Goal: Communication & Community: Share content

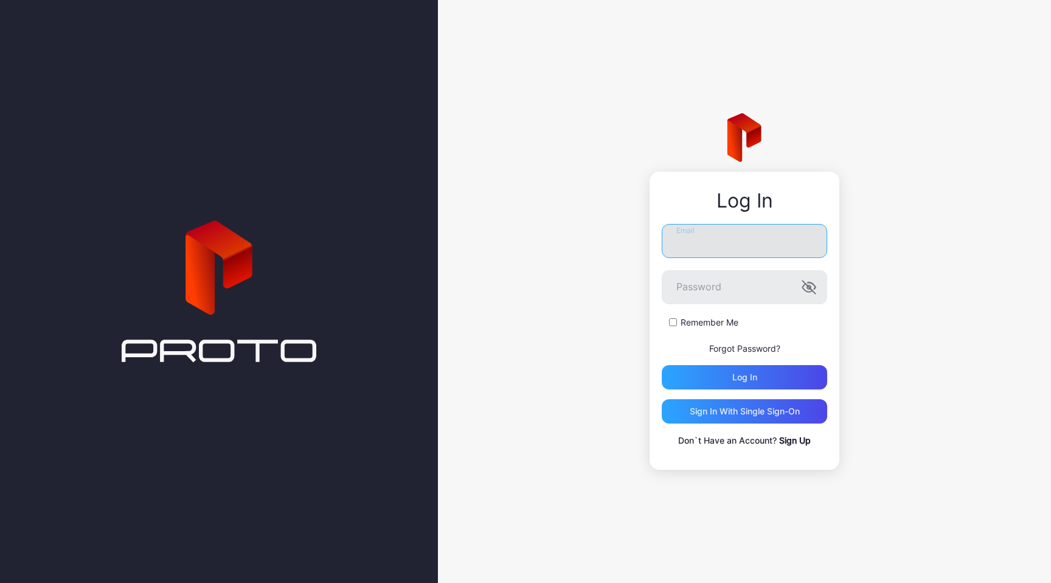
click at [683, 253] on input "Email" at bounding box center [744, 241] width 165 height 34
type input "**********"
click at [662, 365] on button "Log in" at bounding box center [744, 377] width 165 height 24
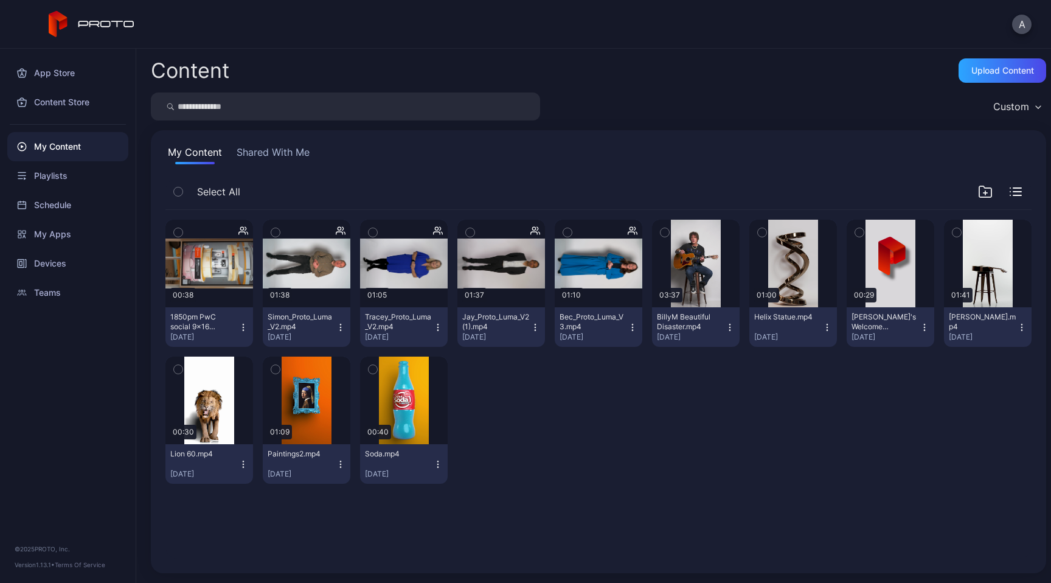
click at [61, 144] on div "My Content" at bounding box center [67, 146] width 121 height 29
click at [994, 76] on div "Upload Content" at bounding box center [1003, 70] width 88 height 24
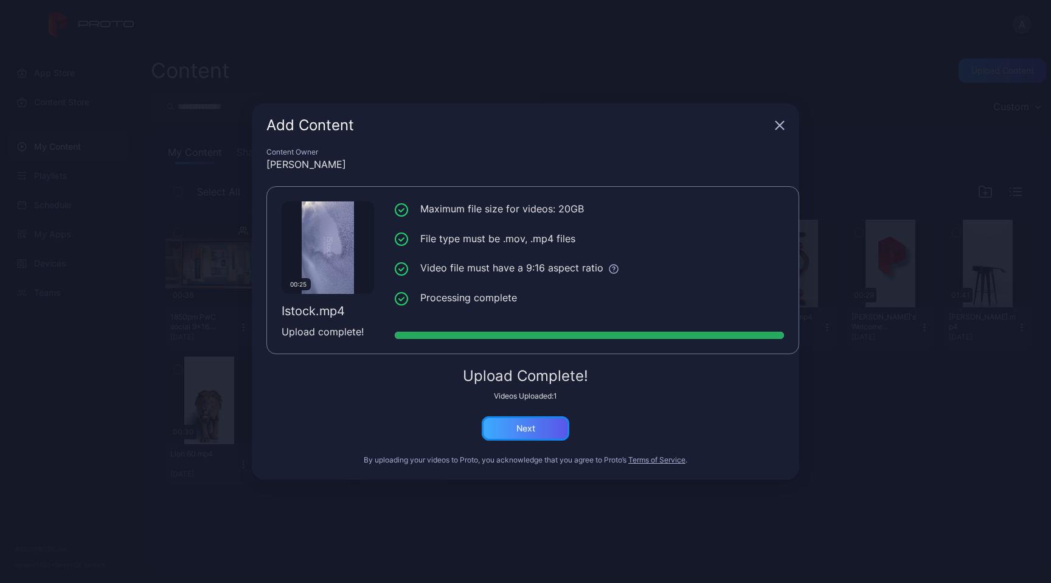
click at [540, 439] on div "Next" at bounding box center [526, 428] width 88 height 24
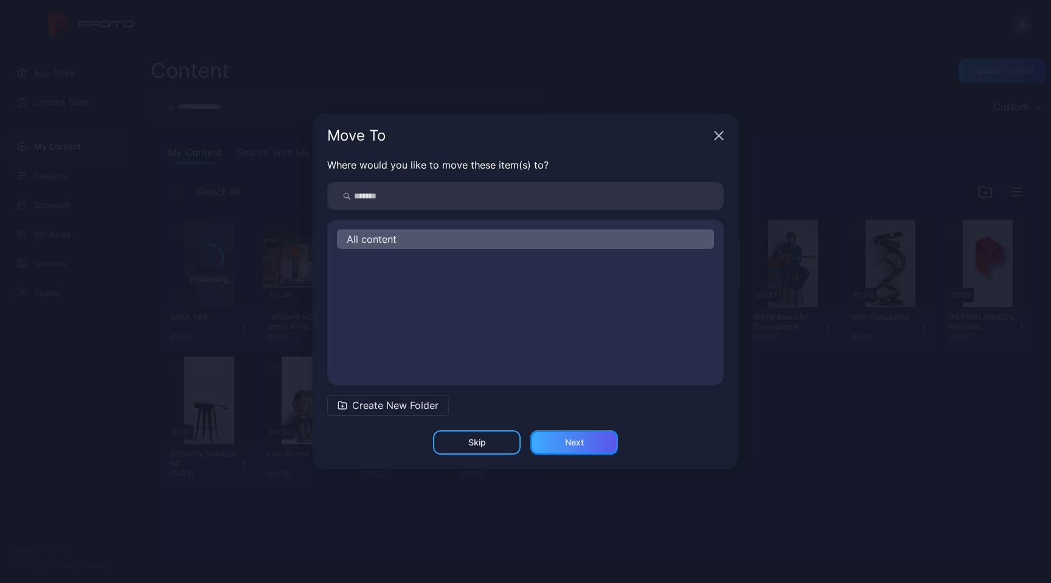
click at [587, 444] on div "Next" at bounding box center [575, 442] width 88 height 24
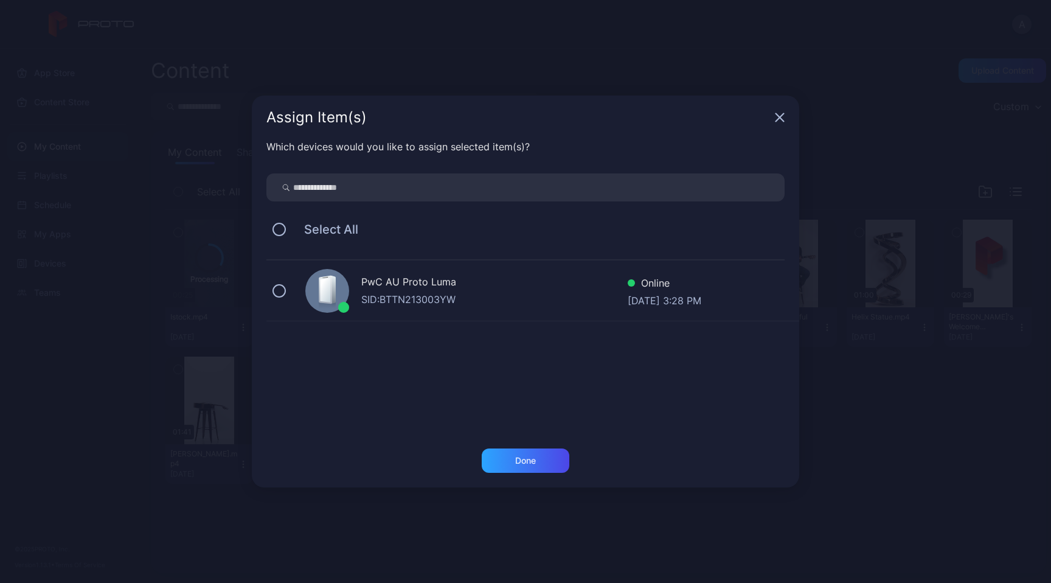
click at [496, 298] on div "SID: BTTN213003YW" at bounding box center [494, 299] width 266 height 15
click at [524, 458] on div "Done" at bounding box center [525, 461] width 21 height 10
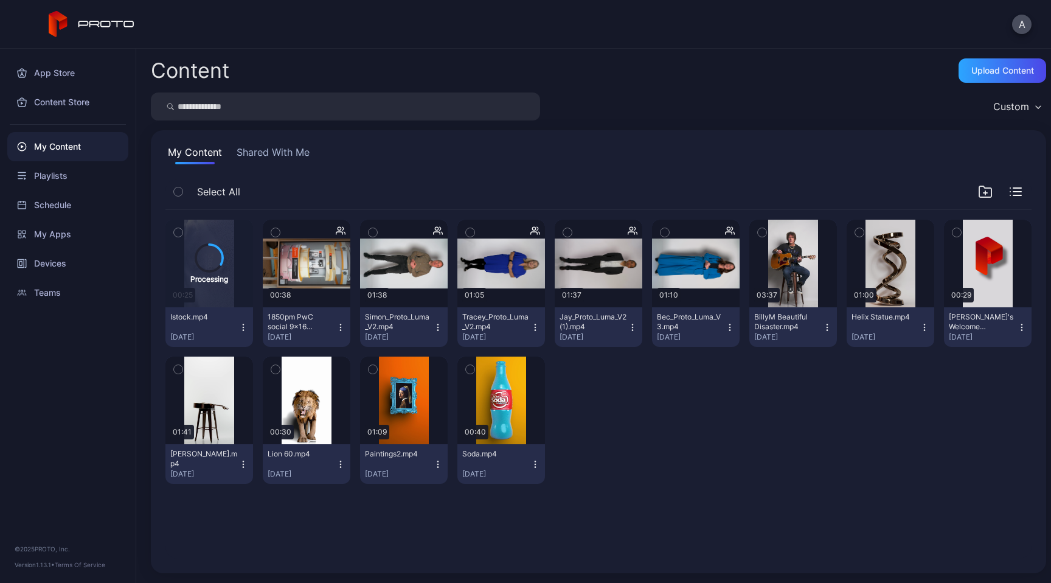
click at [248, 331] on icon "button" at bounding box center [244, 327] width 10 height 10
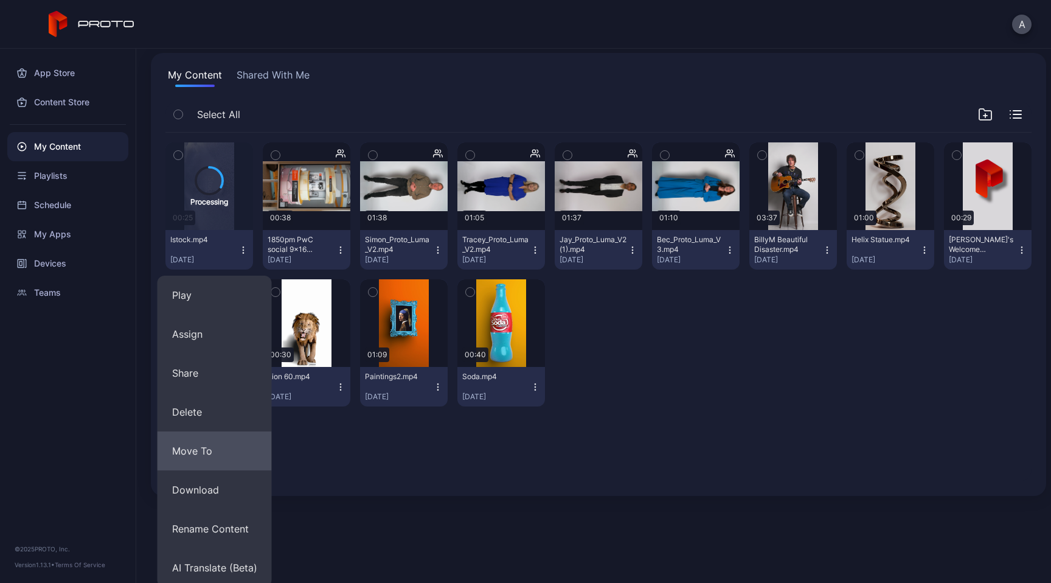
scroll to position [82, 0]
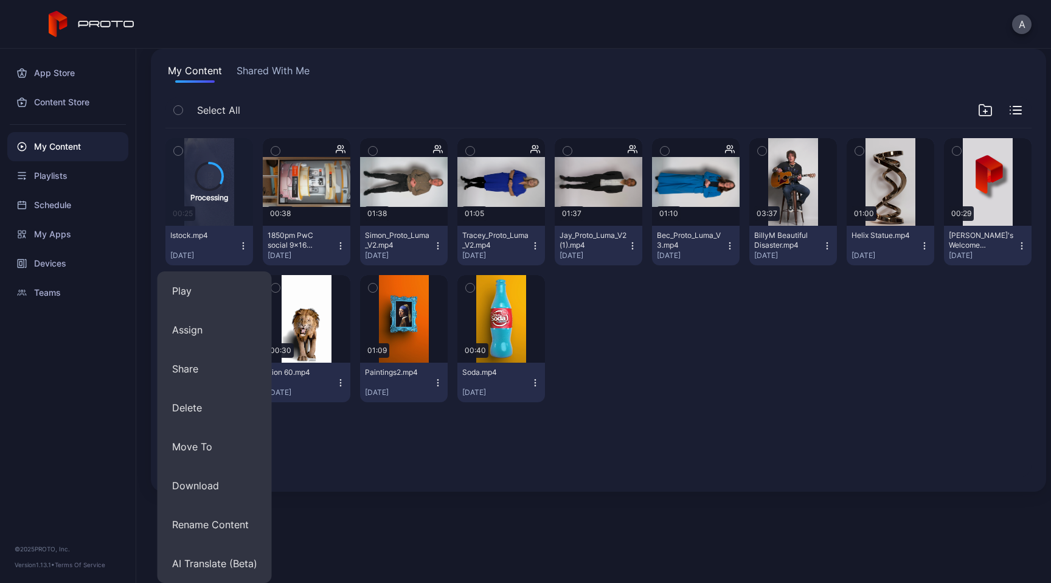
click at [775, 473] on div "Processing 00:25 Istock.mp4 [DATE] Preview 00:38 1850pm PwC social 9x16 V3.mp4 …" at bounding box center [599, 303] width 886 height 368
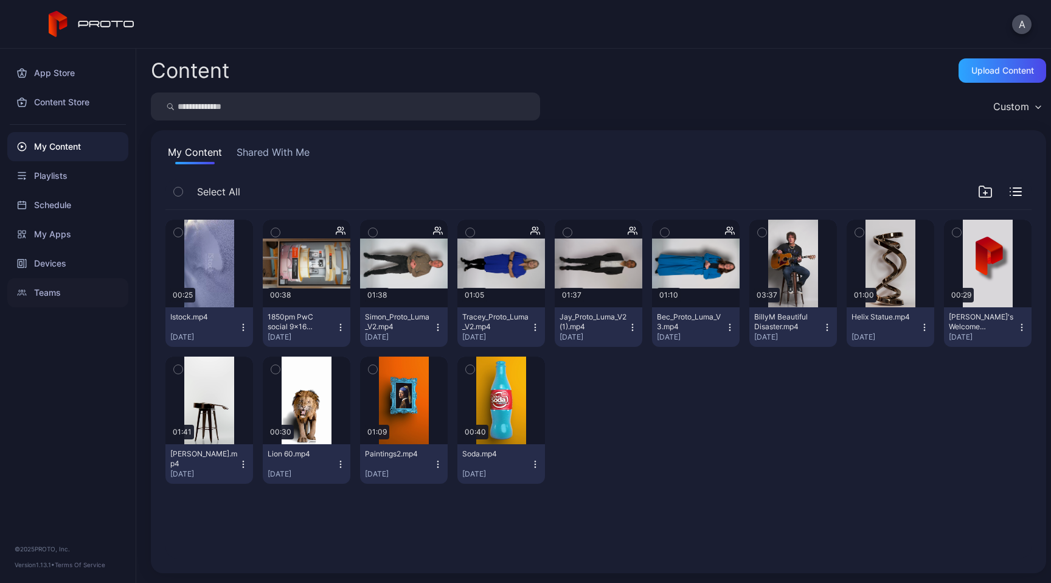
click at [57, 291] on div "Teams" at bounding box center [67, 292] width 121 height 29
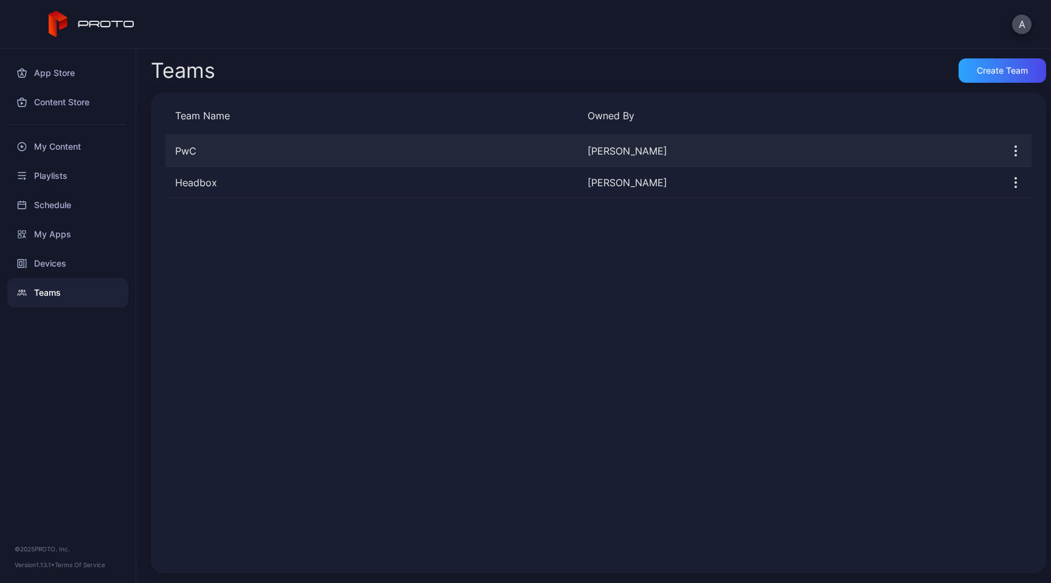
click at [857, 159] on div "PwC [PERSON_NAME]" at bounding box center [598, 151] width 866 height 32
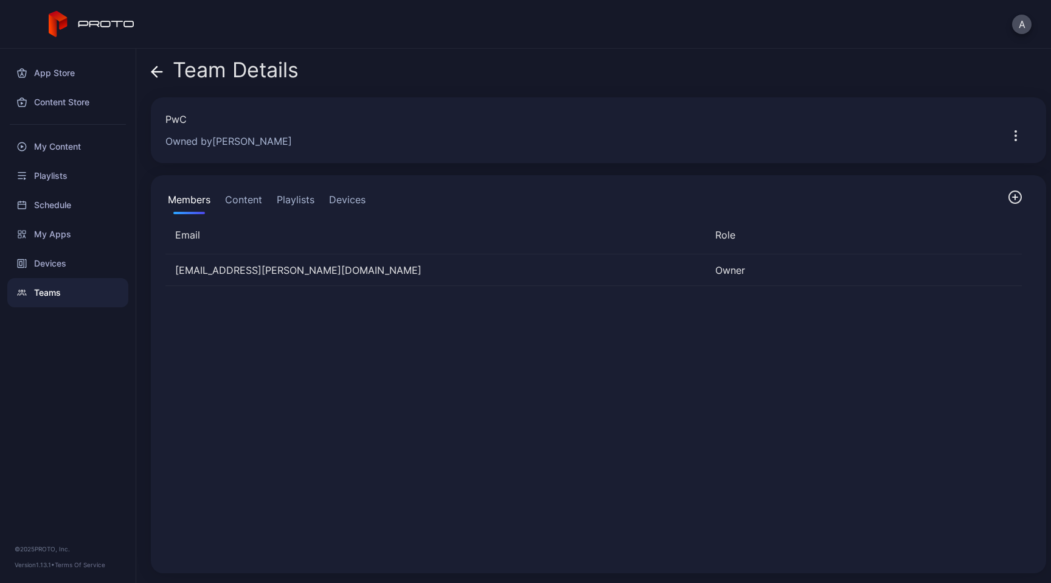
click at [1008, 200] on icon "button" at bounding box center [1015, 197] width 15 height 15
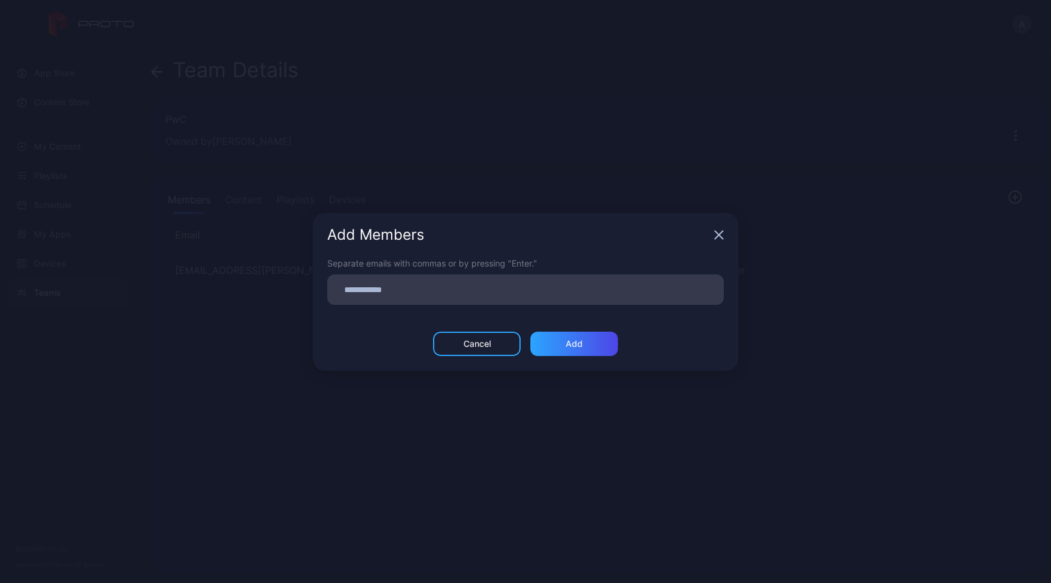
click at [365, 291] on input at bounding box center [526, 290] width 382 height 16
paste input
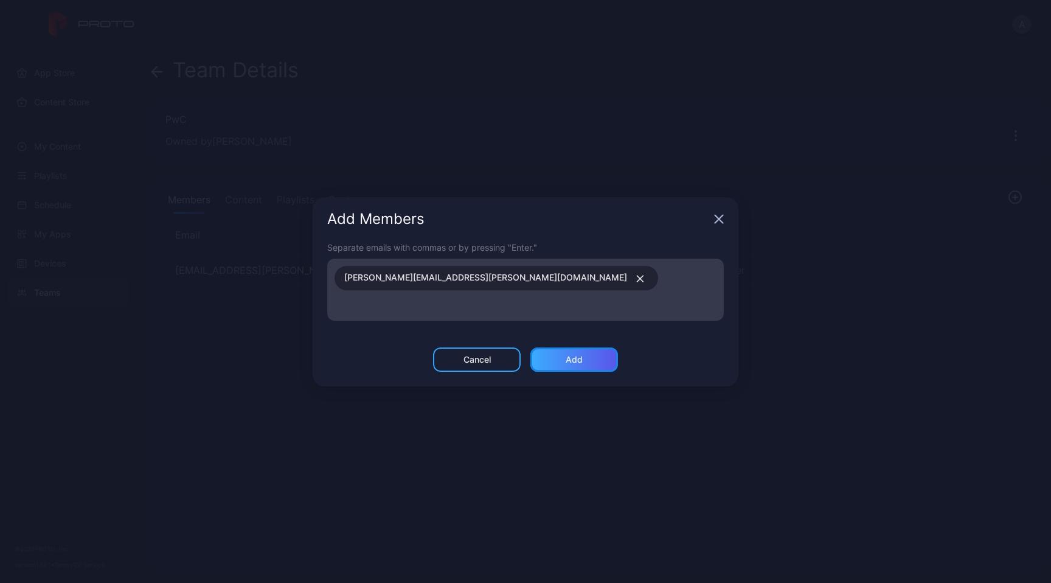
click at [573, 355] on div "Add" at bounding box center [574, 360] width 17 height 10
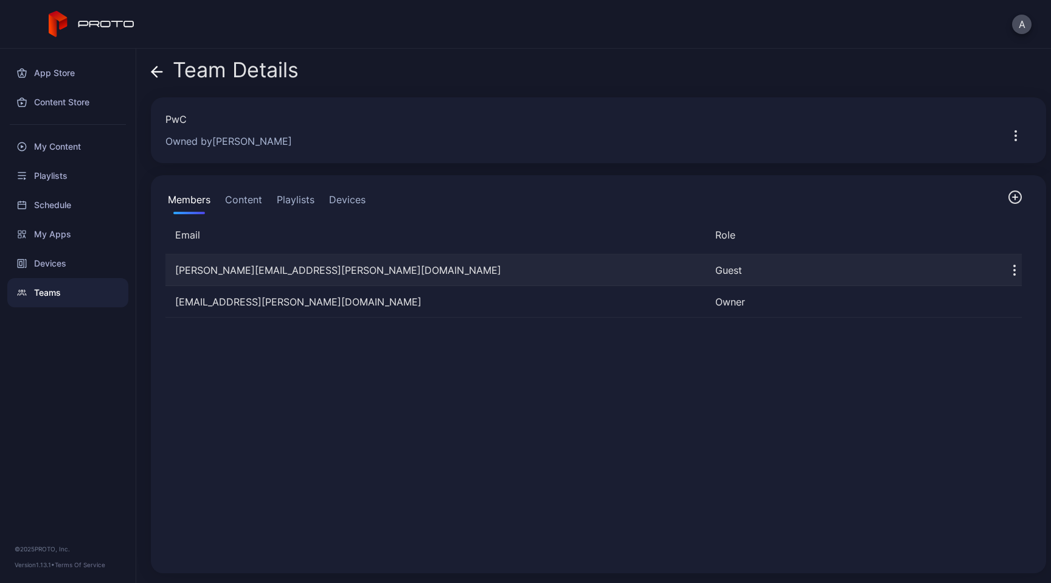
click at [1008, 271] on icon "button" at bounding box center [1015, 270] width 15 height 15
click at [722, 266] on div "Guest" at bounding box center [848, 270] width 265 height 15
click at [656, 265] on div "[PERSON_NAME][EMAIL_ADDRESS][PERSON_NAME][DOMAIN_NAME]" at bounding box center [435, 270] width 540 height 15
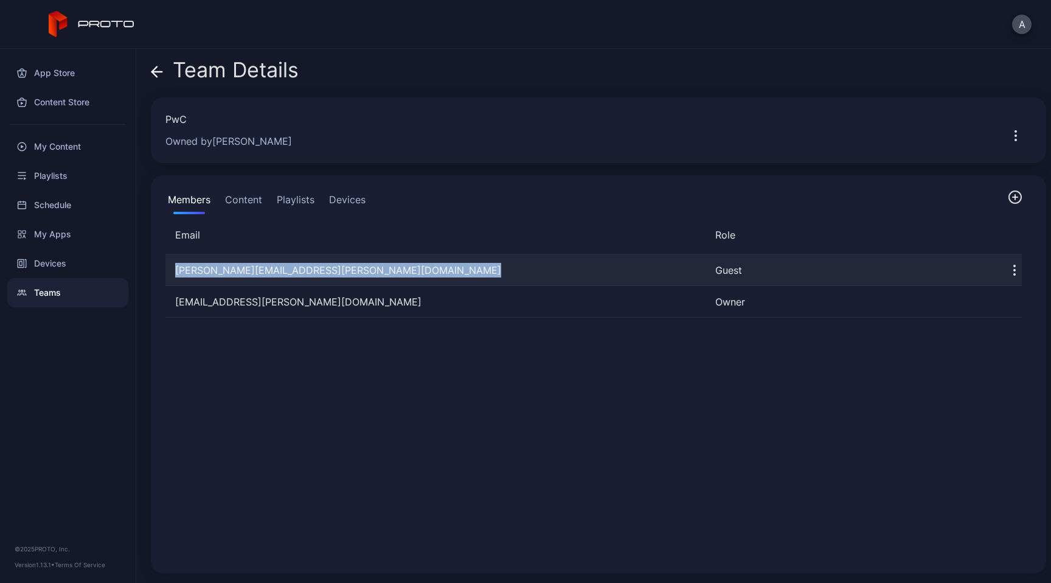
click at [655, 265] on div "[PERSON_NAME][EMAIL_ADDRESS][PERSON_NAME][DOMAIN_NAME]" at bounding box center [435, 270] width 540 height 15
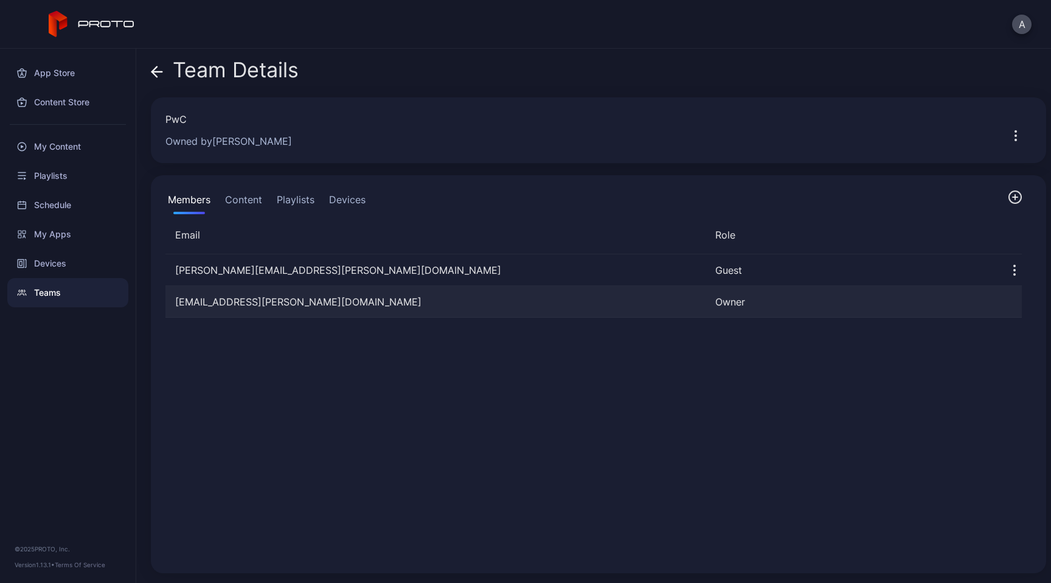
click at [319, 296] on div "[EMAIL_ADDRESS][PERSON_NAME][DOMAIN_NAME]" at bounding box center [435, 301] width 540 height 15
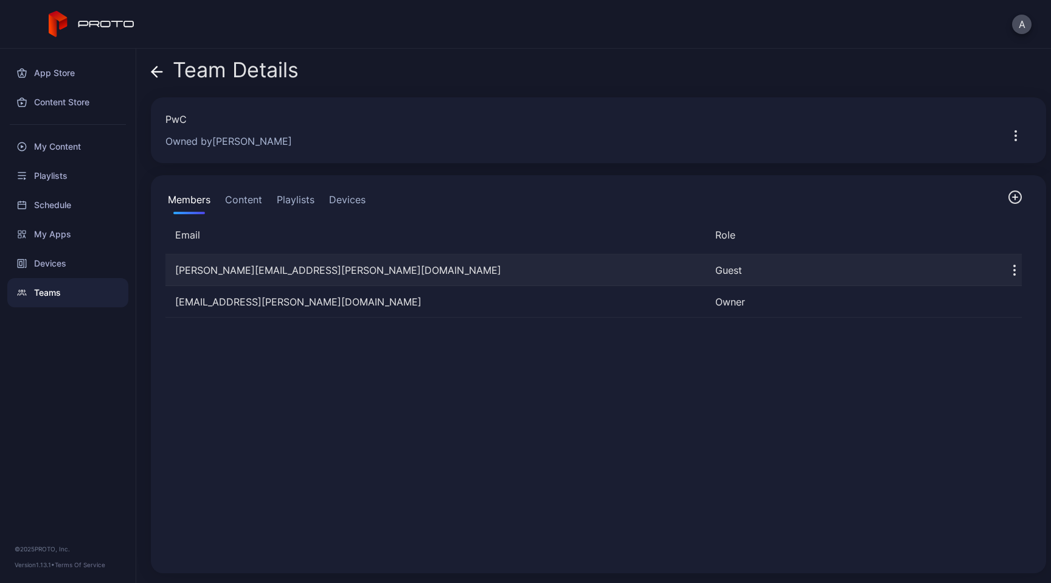
click at [307, 270] on div "[PERSON_NAME][EMAIL_ADDRESS][PERSON_NAME][DOMAIN_NAME]" at bounding box center [435, 270] width 540 height 15
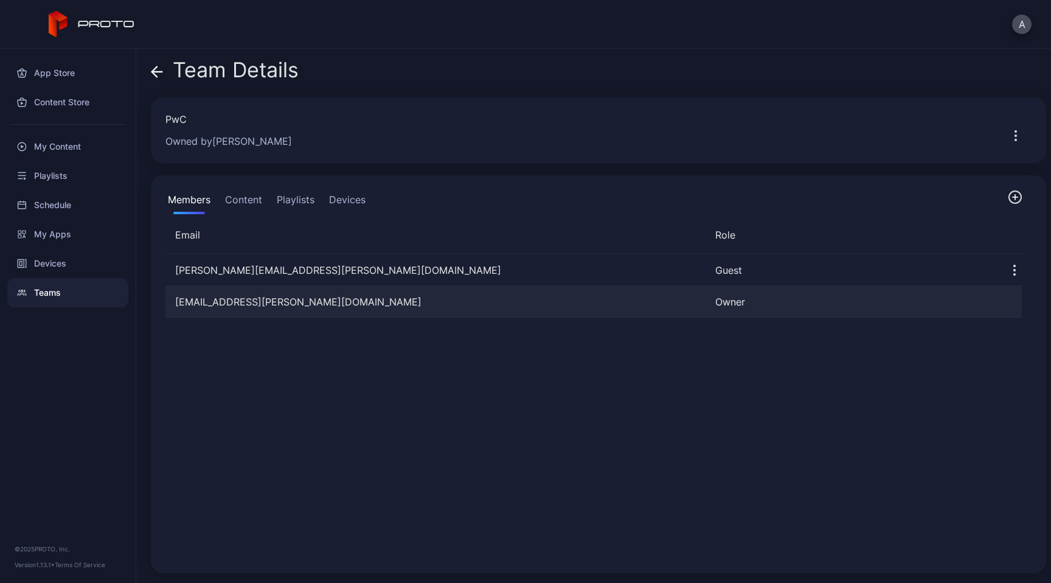
click at [309, 296] on div "[EMAIL_ADDRESS][PERSON_NAME][DOMAIN_NAME]" at bounding box center [435, 301] width 540 height 15
click at [1013, 197] on icon "button" at bounding box center [1015, 197] width 5 height 0
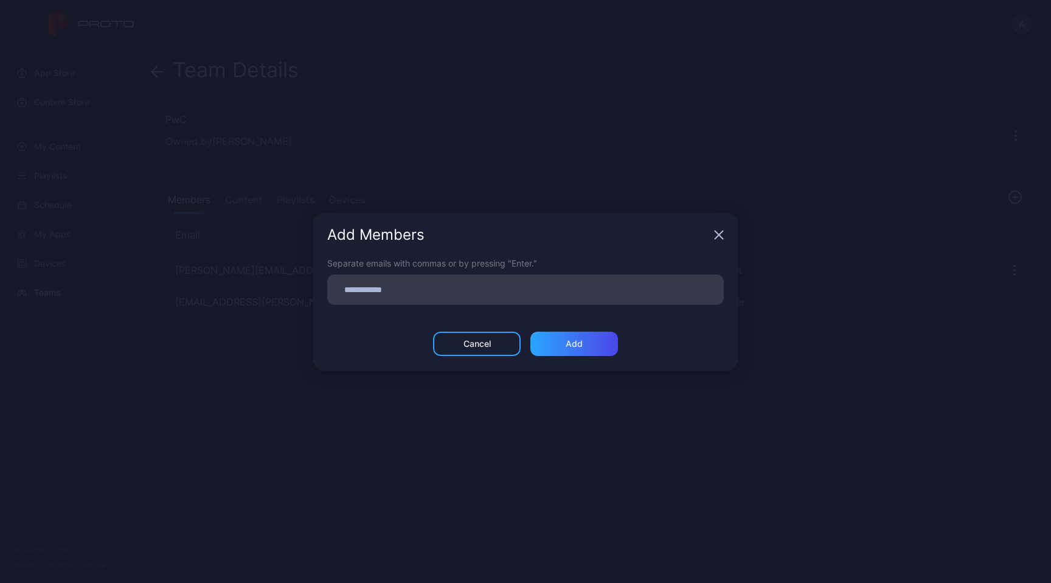
click at [715, 236] on icon "button" at bounding box center [719, 235] width 10 height 10
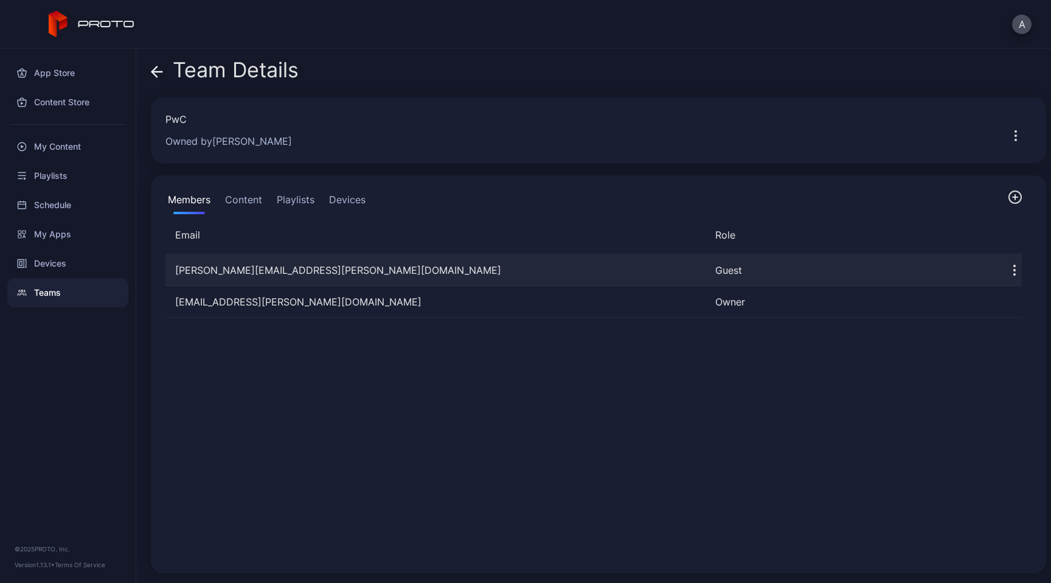
click at [1008, 268] on icon "button" at bounding box center [1015, 270] width 15 height 15
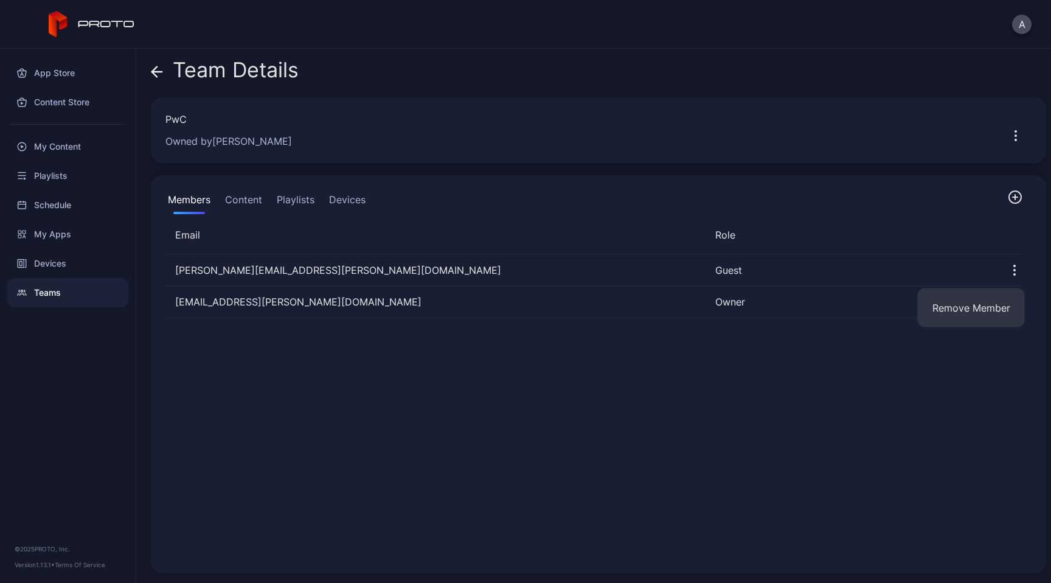
click at [848, 377] on div "[PERSON_NAME][EMAIL_ADDRESS][PERSON_NAME][DOMAIN_NAME] Guest [DOMAIN_NAME][EMAI…" at bounding box center [594, 407] width 876 height 324
click at [58, 296] on div "Teams" at bounding box center [67, 292] width 121 height 29
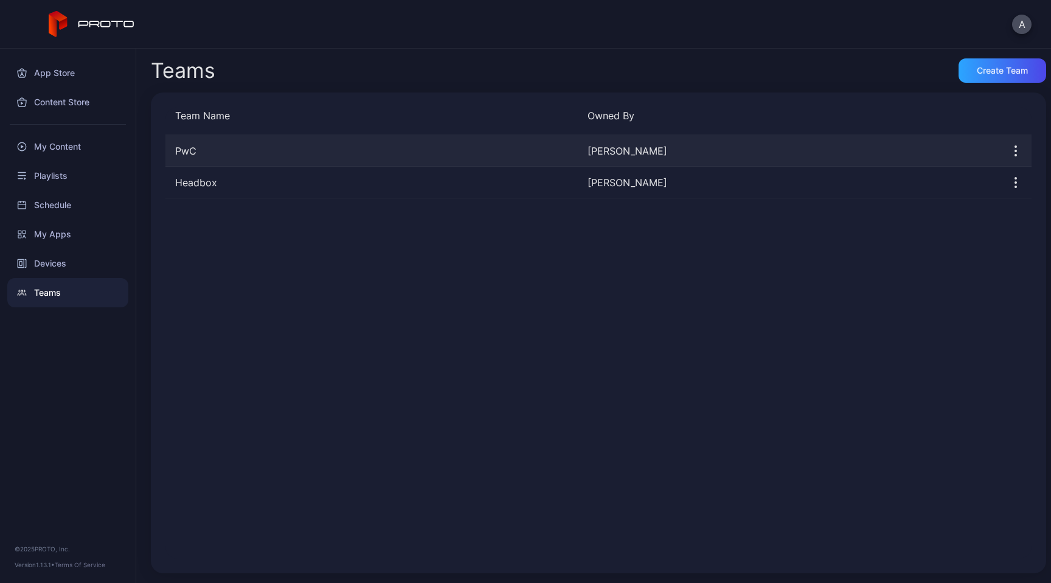
click at [1015, 150] on icon "button" at bounding box center [1015, 150] width 1 height 1
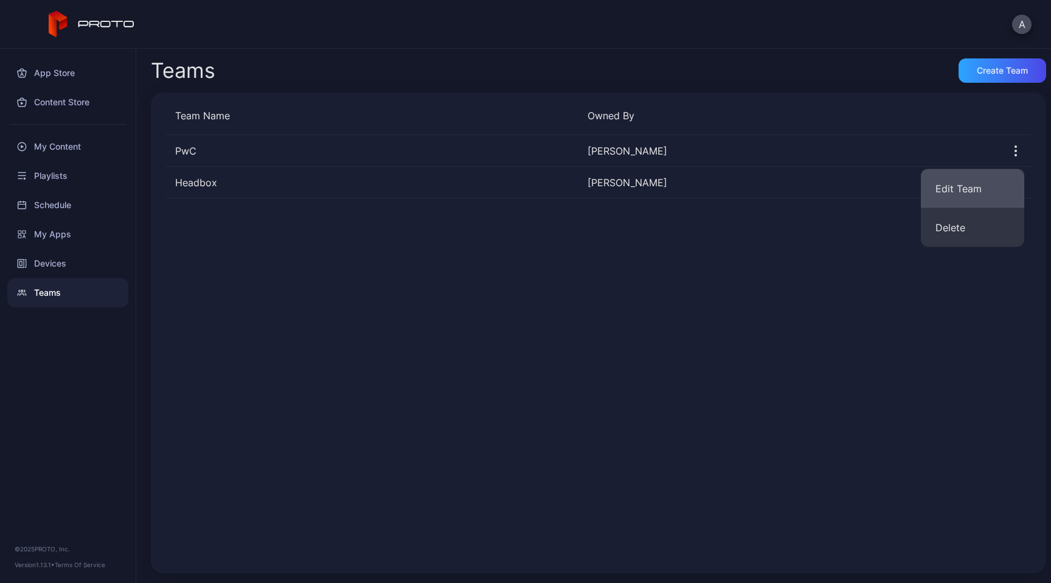
click at [959, 194] on button "Edit Team" at bounding box center [972, 188] width 103 height 39
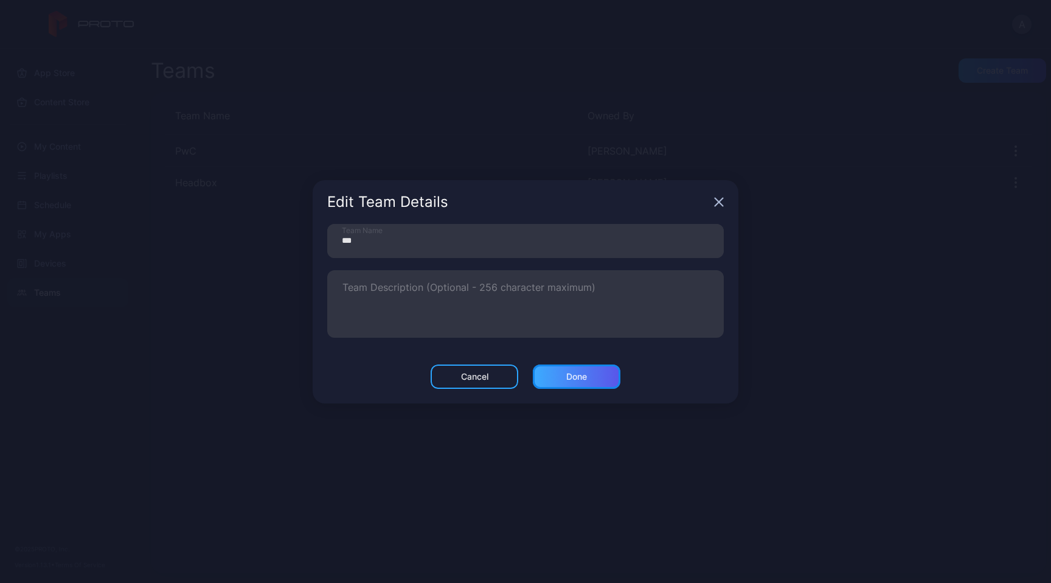
click at [569, 378] on div "Done" at bounding box center [576, 377] width 21 height 10
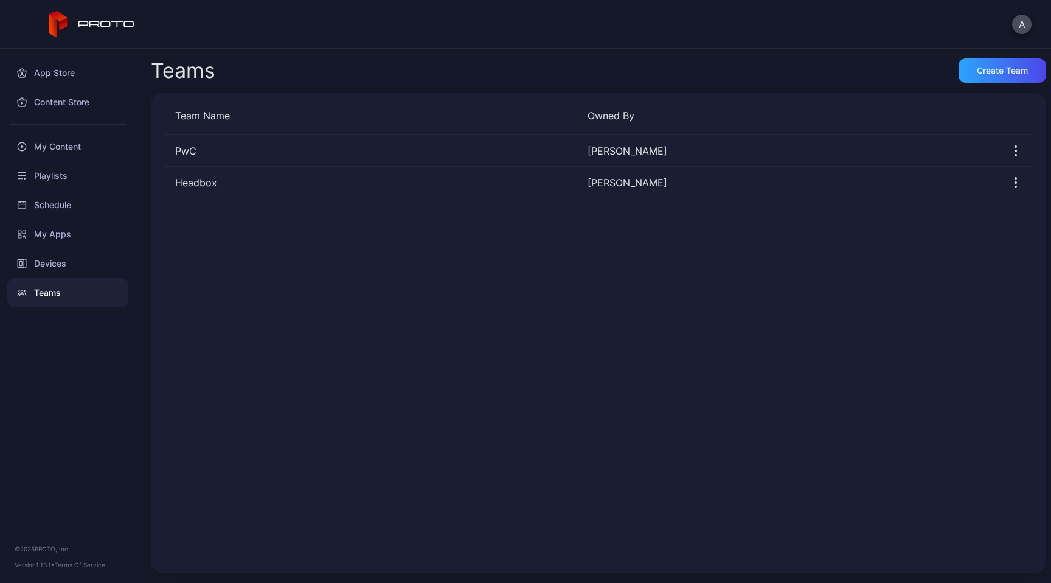
click at [569, 378] on div "PwC [PERSON_NAME] Headbox [PERSON_NAME]" at bounding box center [598, 346] width 866 height 423
click at [360, 153] on div "PwC" at bounding box center [371, 151] width 413 height 15
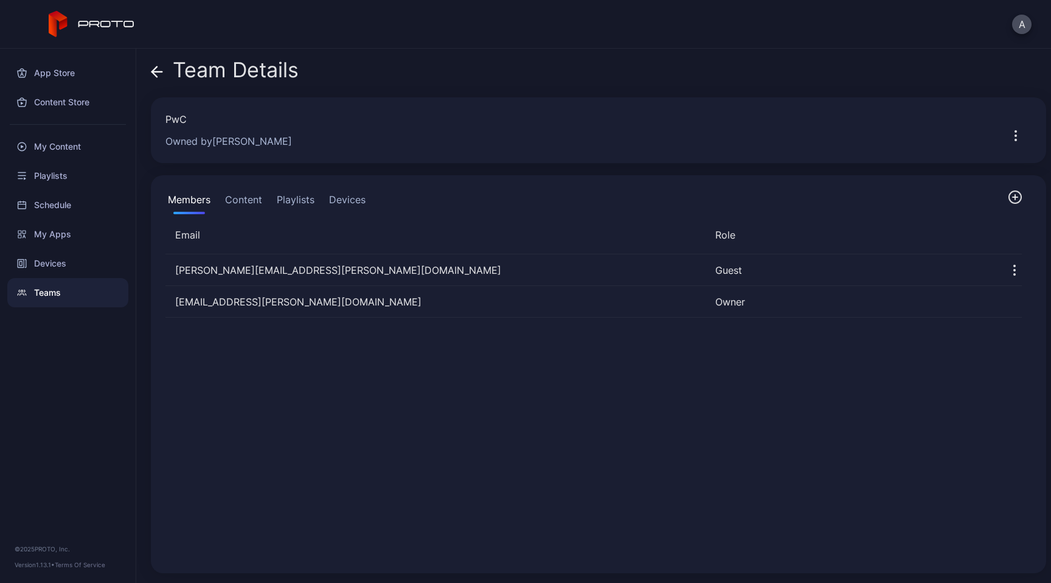
click at [239, 199] on button "Content" at bounding box center [244, 202] width 42 height 24
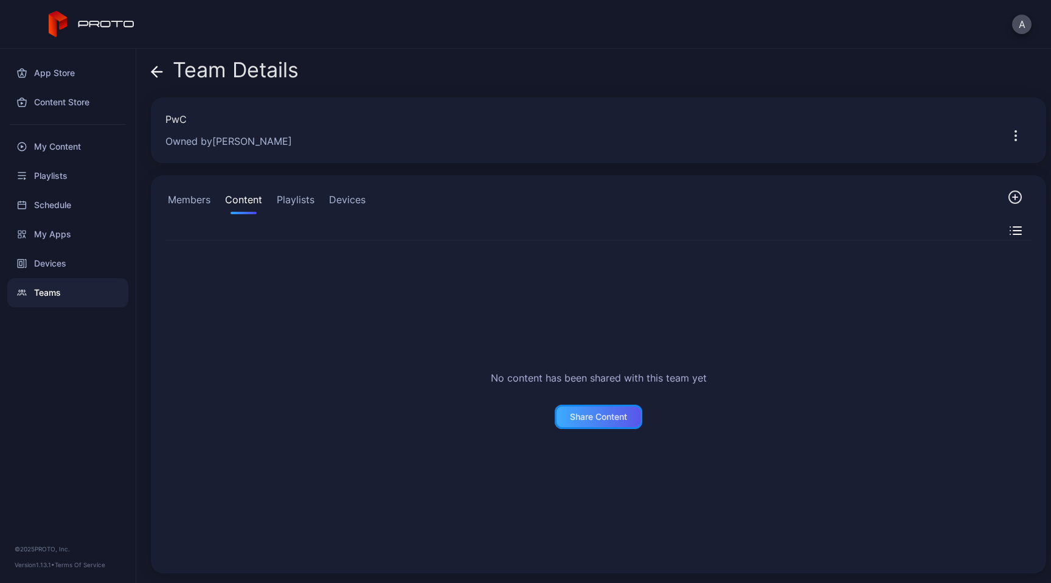
click at [586, 419] on div "Share Content" at bounding box center [598, 417] width 57 height 10
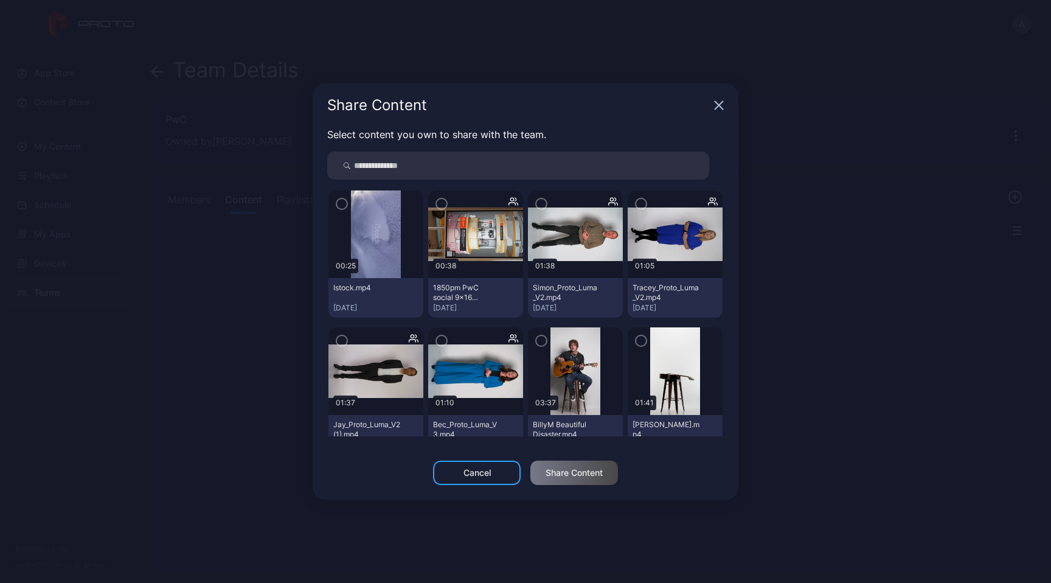
click at [343, 204] on icon "button" at bounding box center [342, 203] width 10 height 13
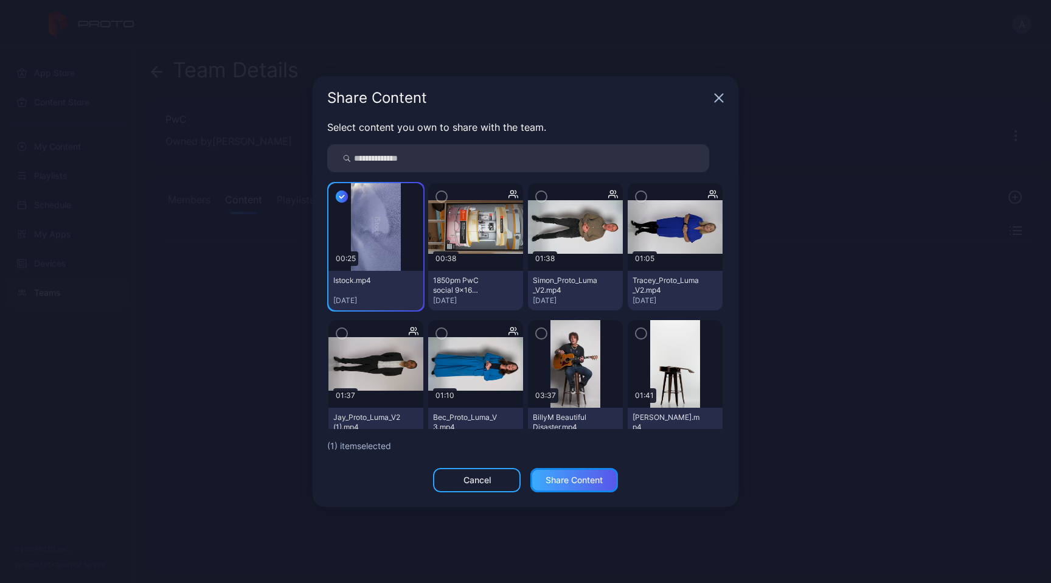
click at [566, 486] on div "Share Content" at bounding box center [575, 480] width 88 height 24
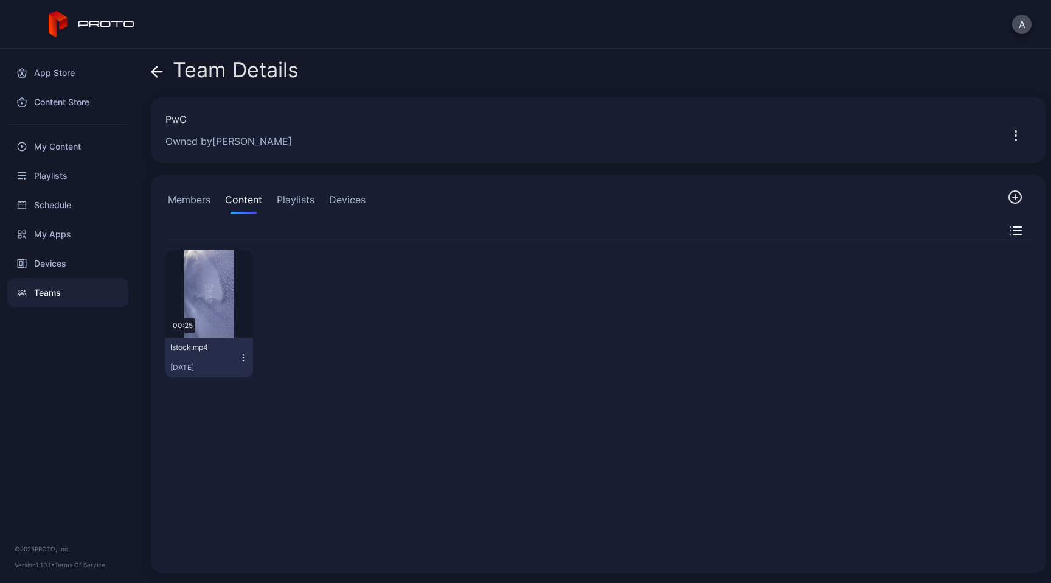
click at [310, 198] on button "Playlists" at bounding box center [295, 202] width 43 height 24
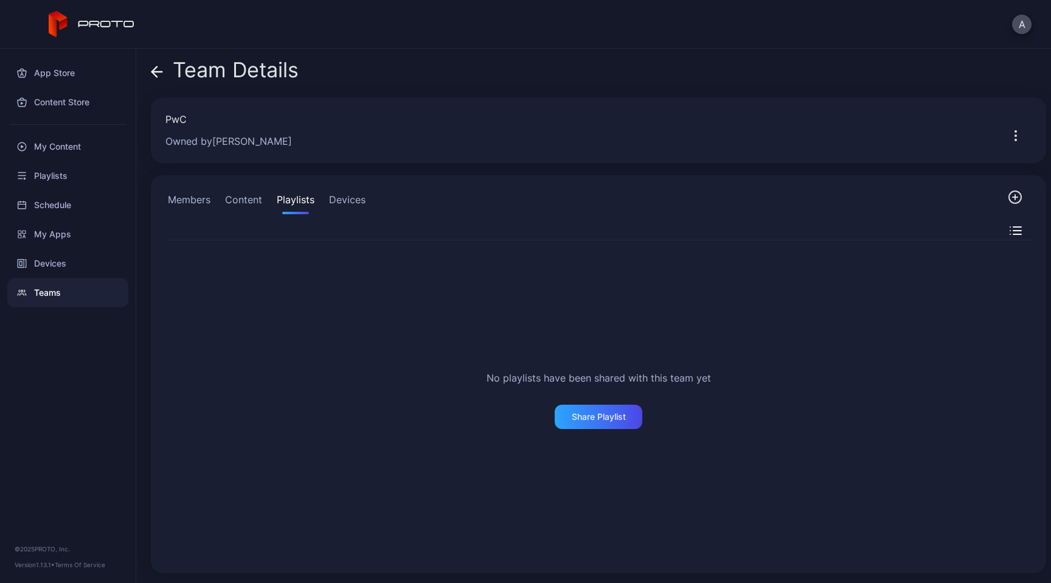
click at [341, 203] on button "Devices" at bounding box center [347, 202] width 41 height 24
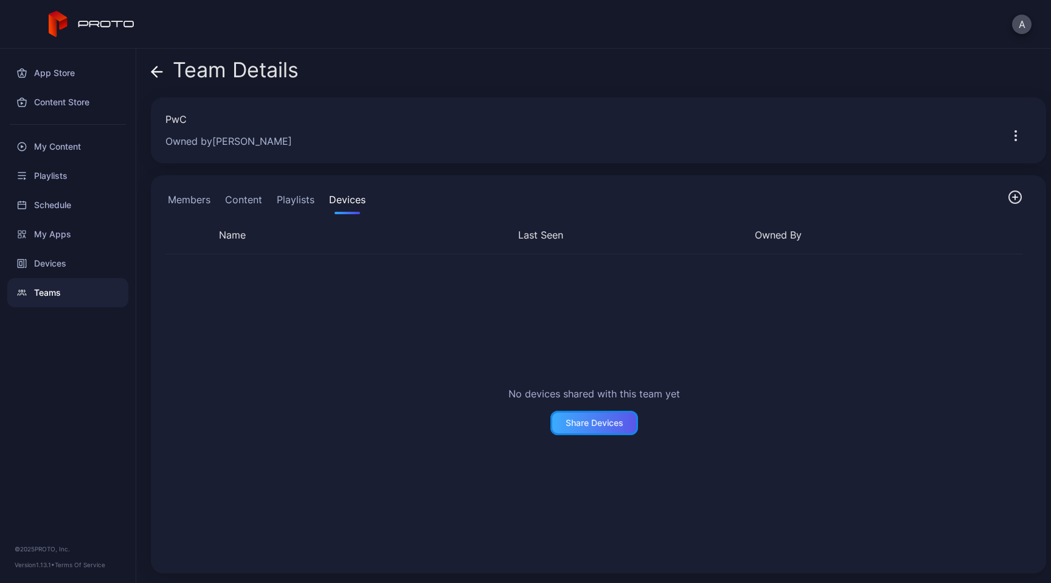
click at [572, 421] on div "Share Devices" at bounding box center [595, 423] width 58 height 10
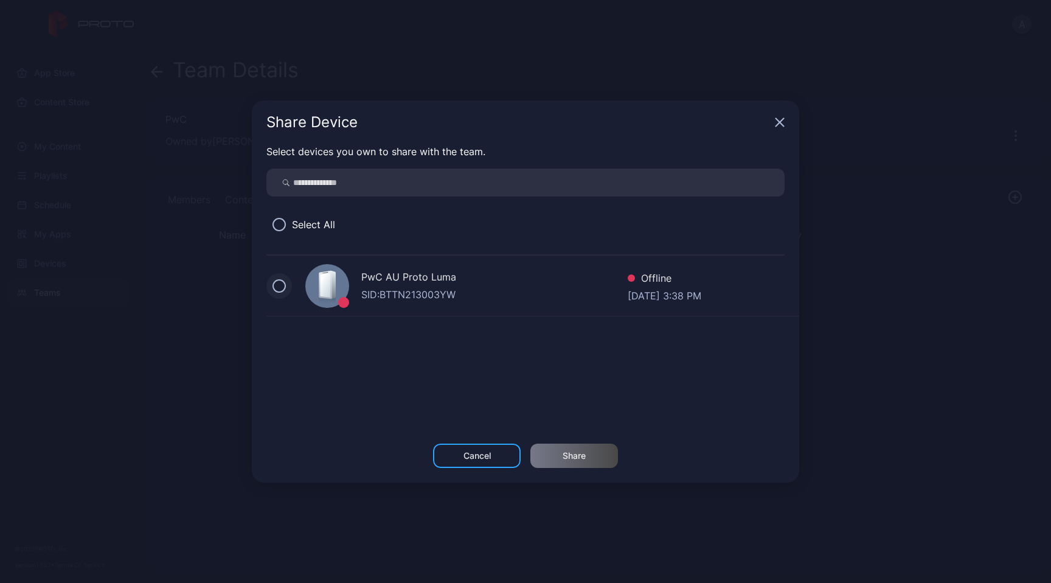
click at [284, 285] on button at bounding box center [279, 285] width 13 height 13
click at [596, 461] on div "Share" at bounding box center [575, 456] width 88 height 24
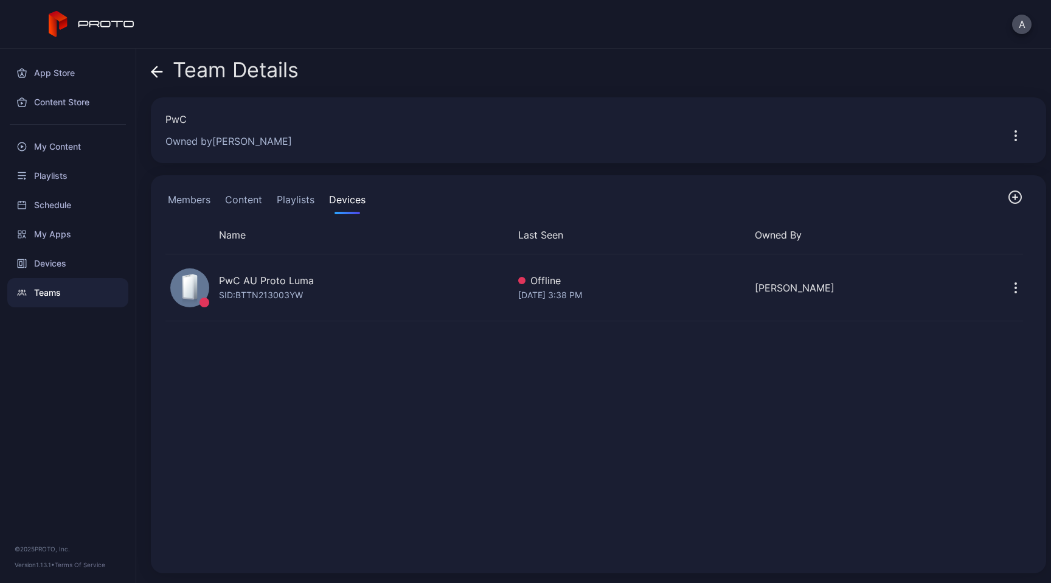
click at [50, 290] on div "Teams" at bounding box center [67, 292] width 121 height 29
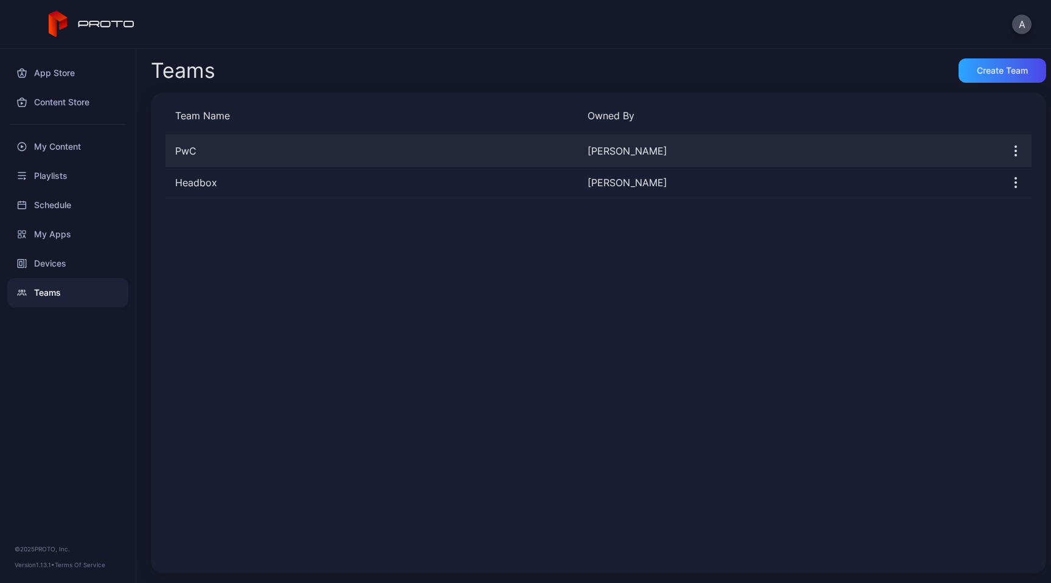
click at [217, 154] on div "PwC" at bounding box center [371, 151] width 413 height 15
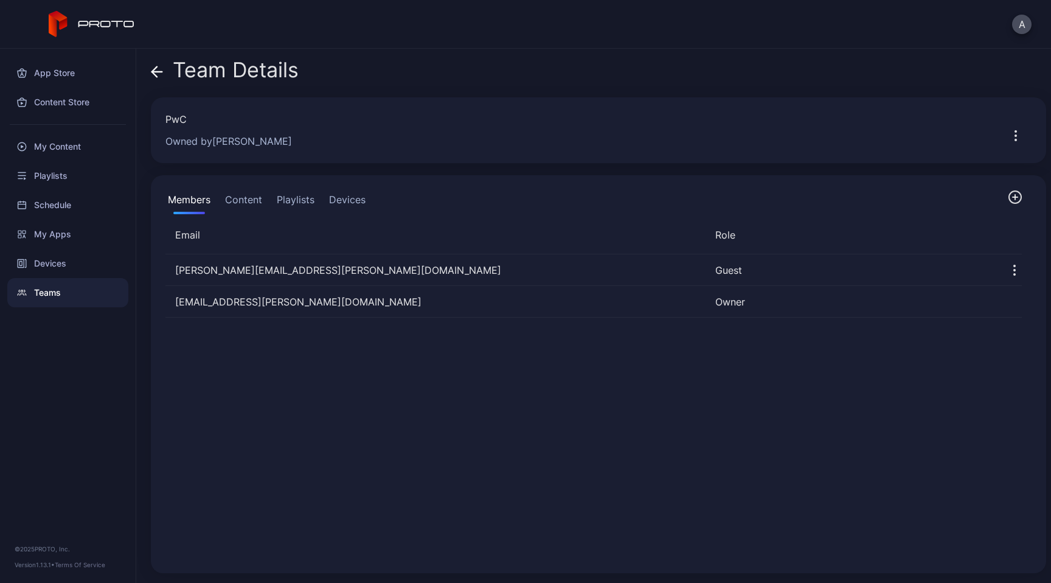
click at [1008, 201] on icon "button" at bounding box center [1015, 197] width 15 height 15
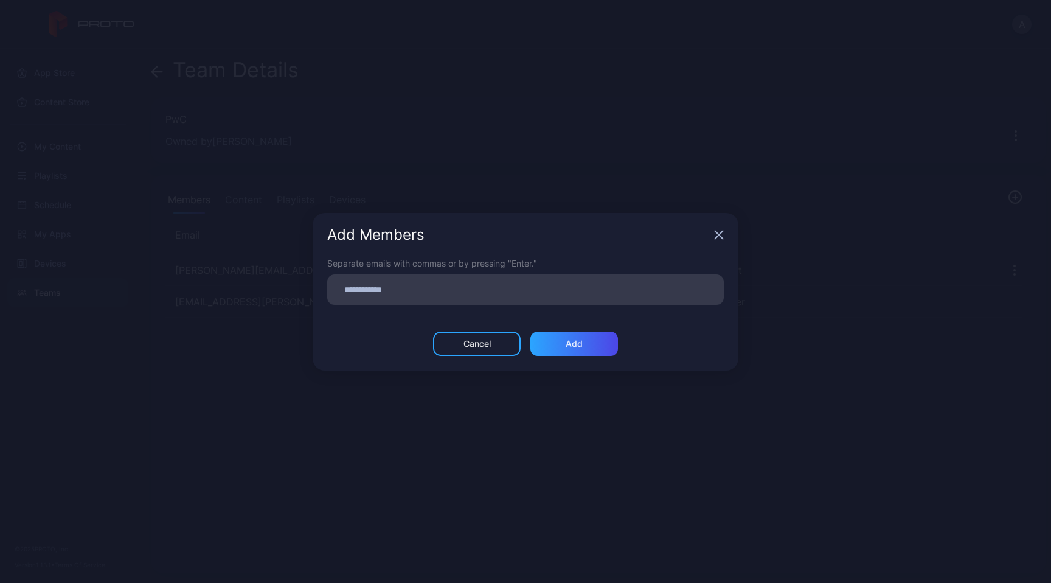
click at [443, 289] on input at bounding box center [526, 290] width 382 height 16
paste input
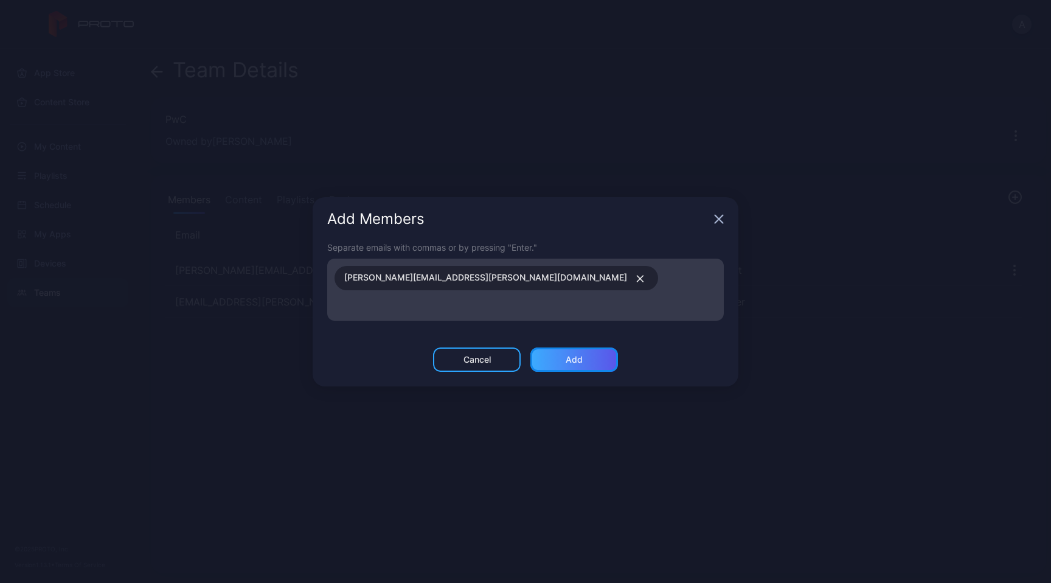
click at [579, 355] on div "Add" at bounding box center [574, 360] width 17 height 10
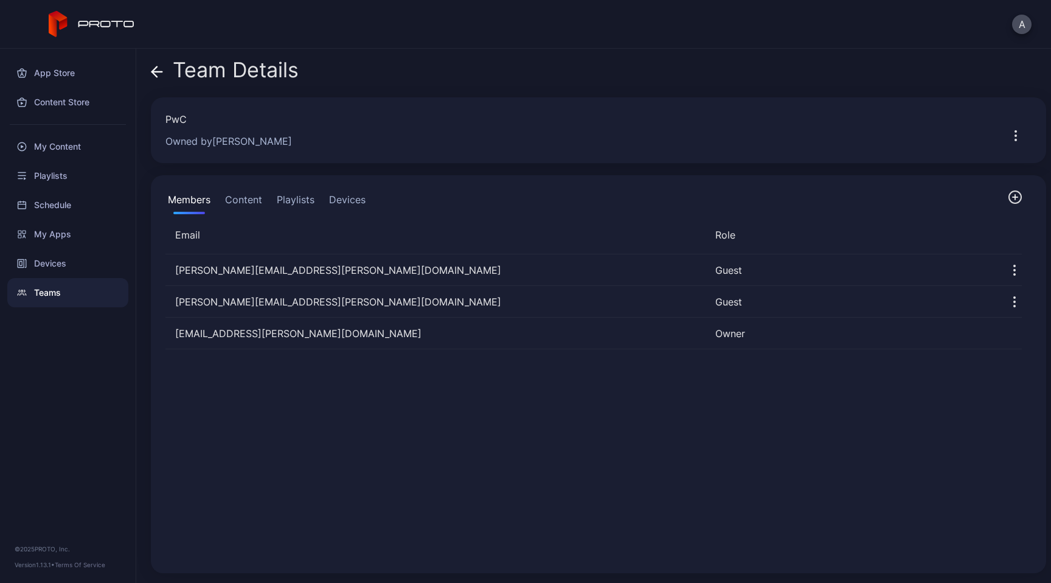
click at [364, 384] on div "[PERSON_NAME][EMAIL_ADDRESS][PERSON_NAME][DOMAIN_NAME] Guest [PERSON_NAME][DOMA…" at bounding box center [594, 407] width 876 height 324
click at [51, 292] on div "Teams" at bounding box center [67, 292] width 121 height 29
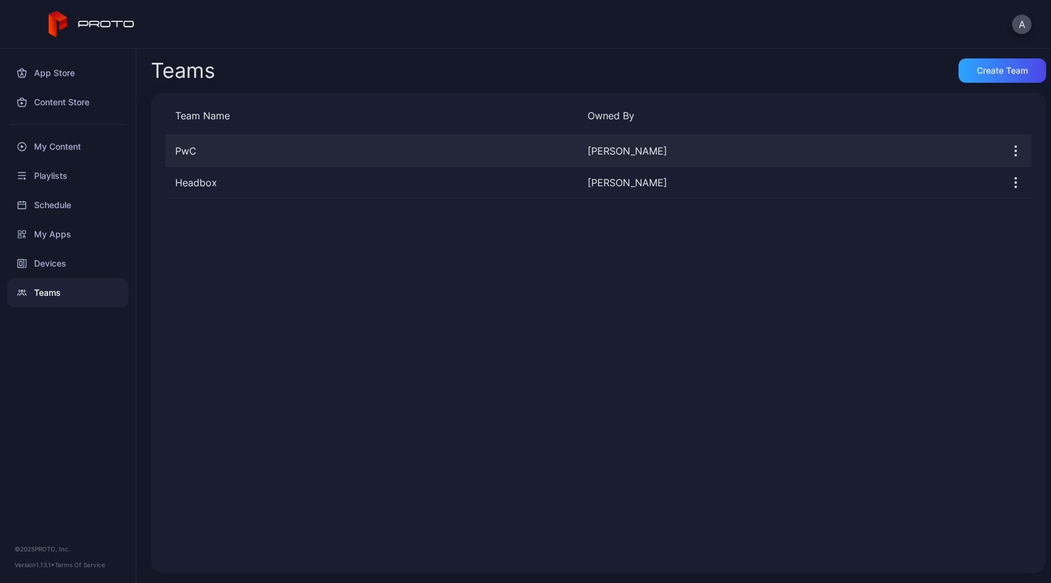
click at [1009, 152] on icon "button" at bounding box center [1016, 151] width 15 height 15
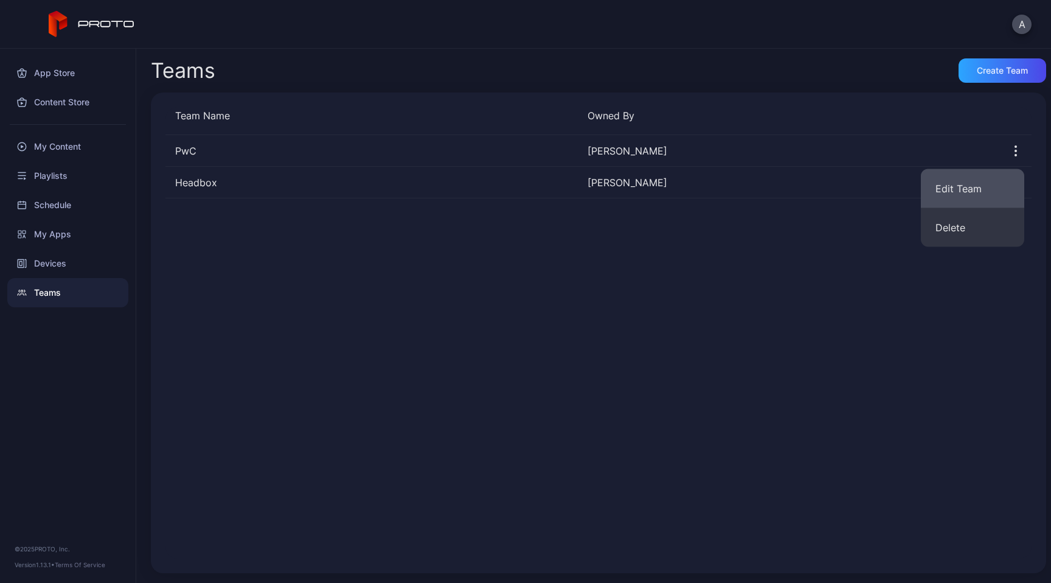
click at [969, 183] on button "Edit Team" at bounding box center [972, 188] width 103 height 39
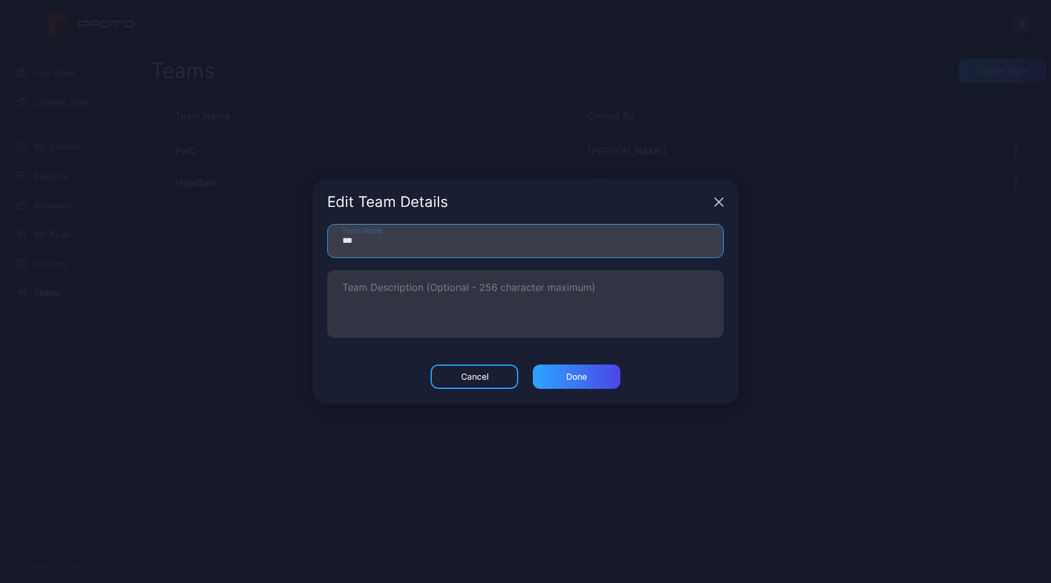
click at [408, 233] on input "***" at bounding box center [525, 241] width 397 height 34
click at [382, 241] on input "***" at bounding box center [525, 241] width 397 height 34
type input "**********"
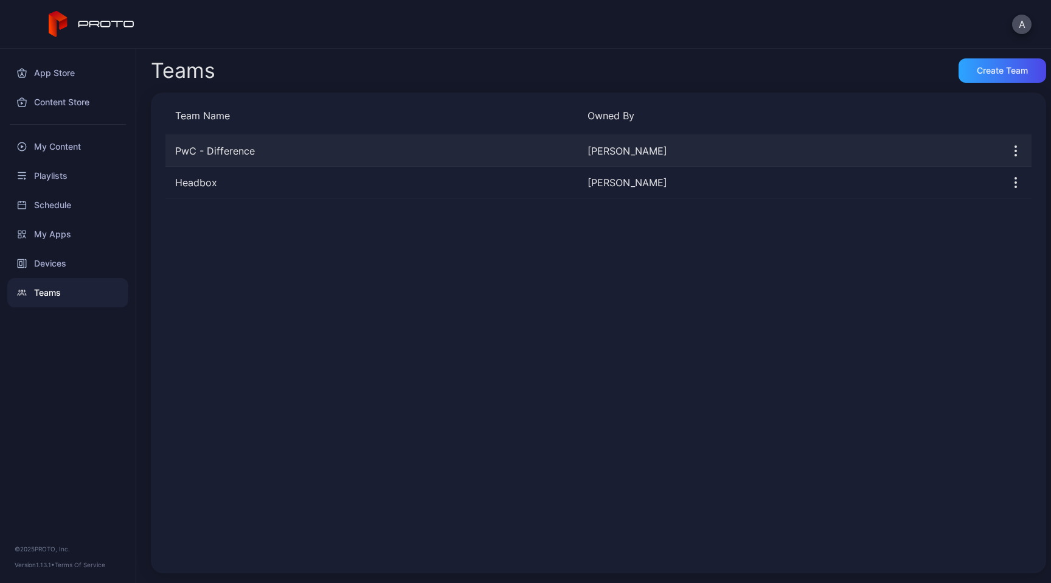
click at [1009, 152] on icon "button" at bounding box center [1016, 151] width 15 height 15
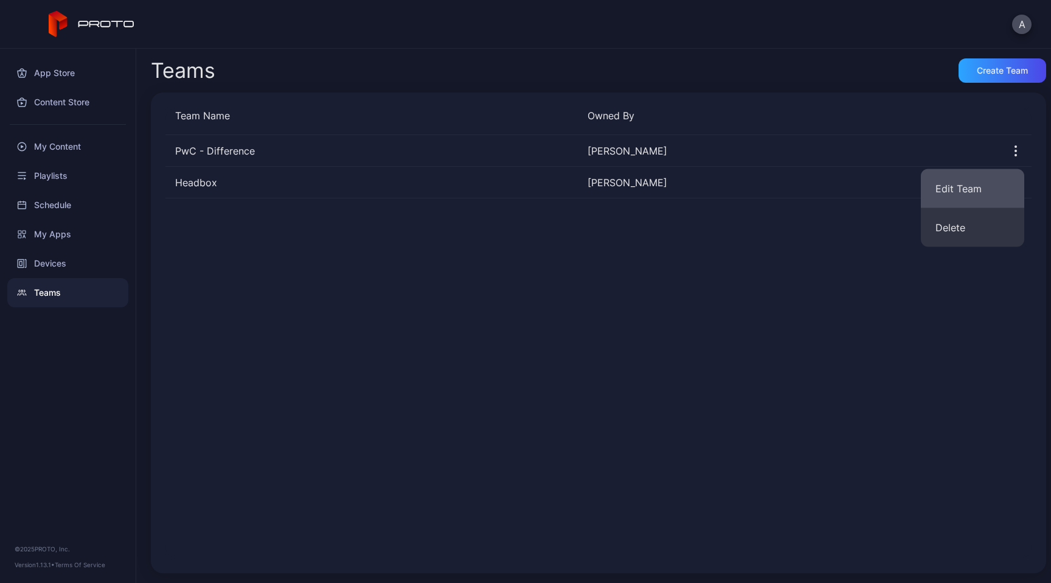
click at [970, 188] on button "Edit Team" at bounding box center [972, 188] width 103 height 39
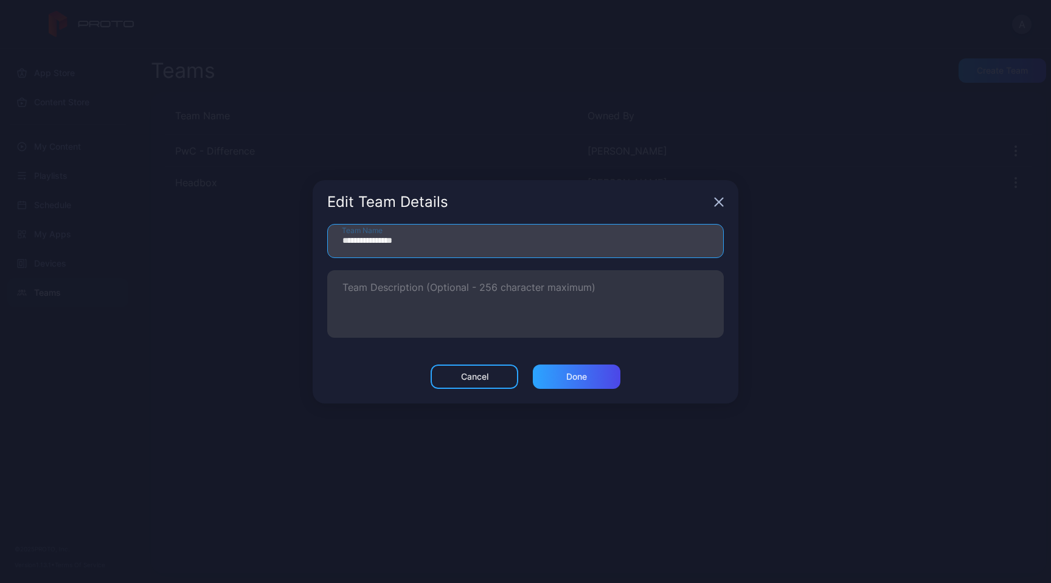
click at [425, 237] on input "**********" at bounding box center [525, 241] width 397 height 34
type input "**********"
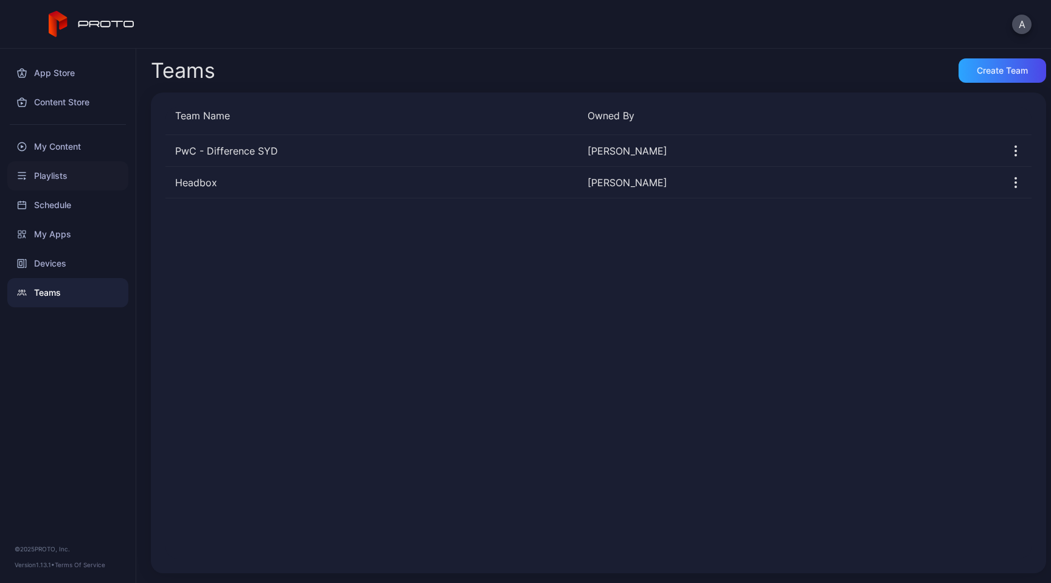
click at [94, 175] on div "Playlists" at bounding box center [67, 175] width 121 height 29
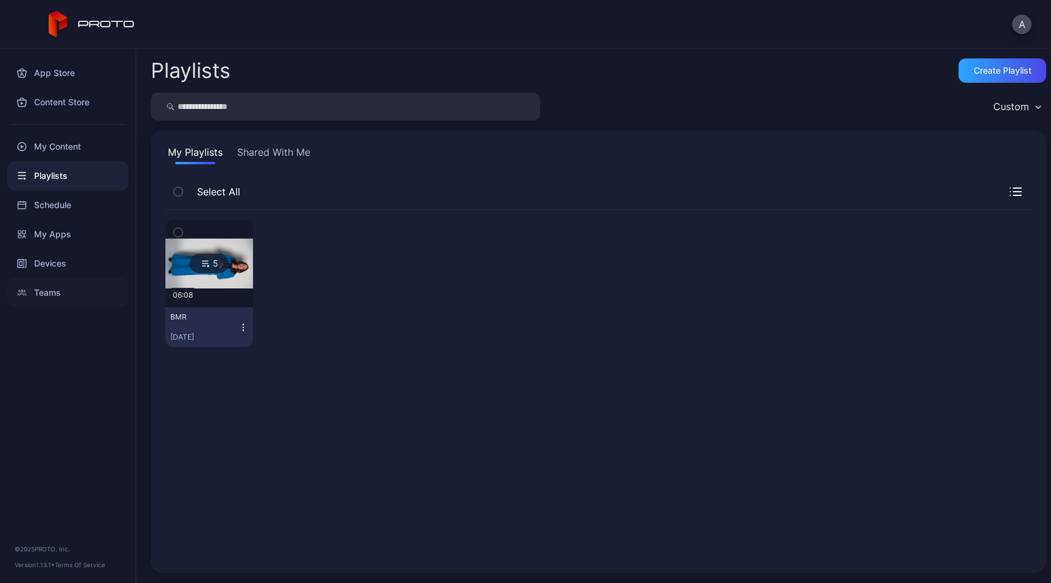
click at [55, 289] on div "Teams" at bounding box center [67, 292] width 121 height 29
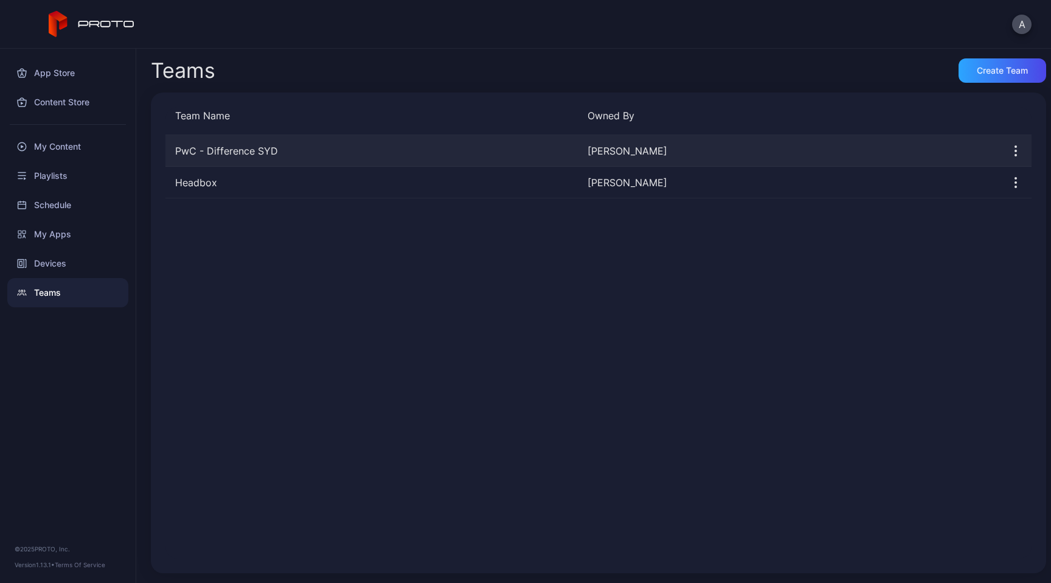
click at [514, 147] on div "PwC - Difference SYD" at bounding box center [371, 151] width 413 height 15
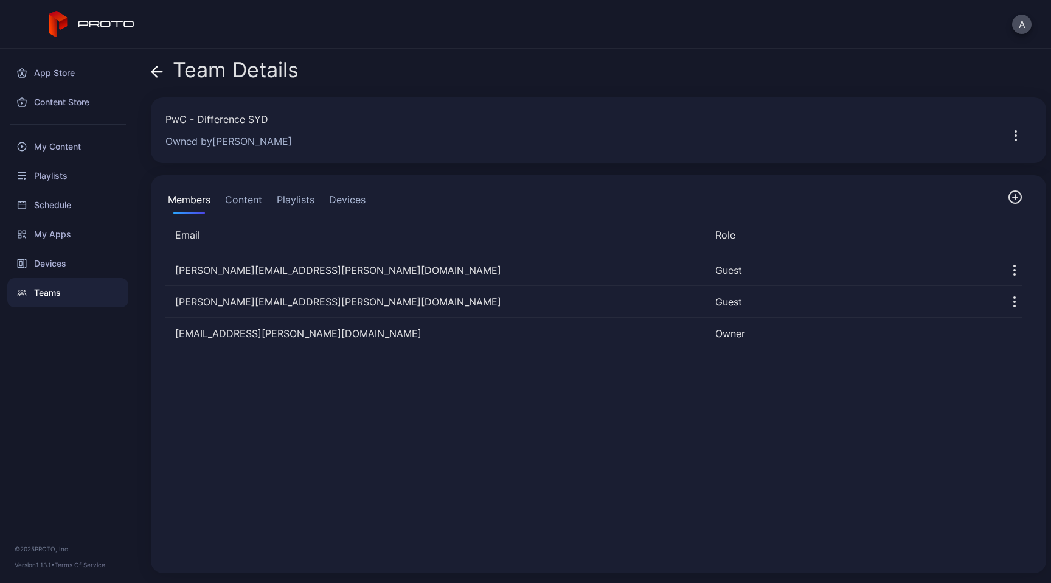
click at [277, 204] on button "Playlists" at bounding box center [295, 202] width 43 height 24
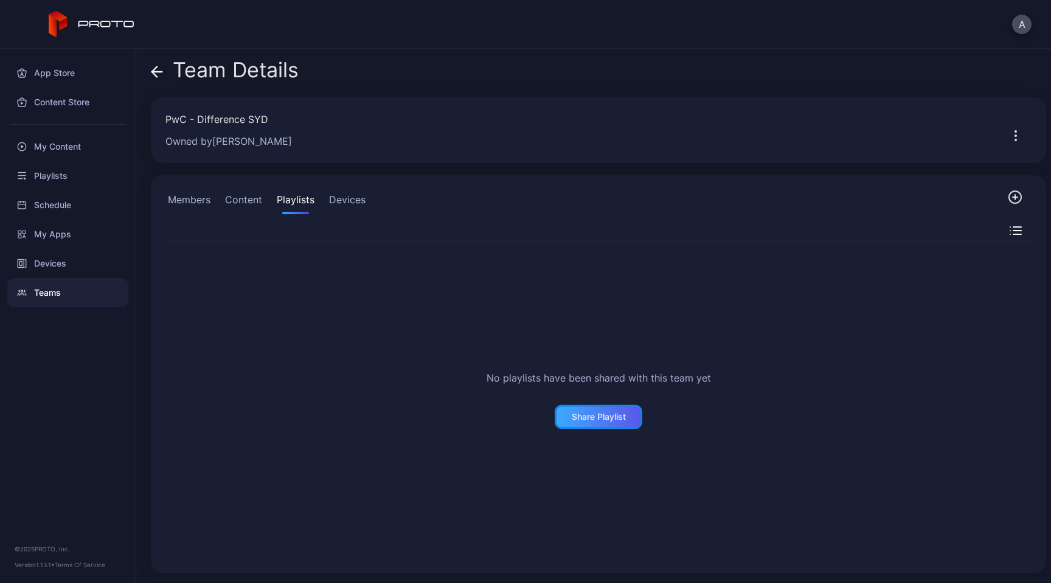
click at [586, 414] on div "Share Playlist" at bounding box center [599, 417] width 54 height 10
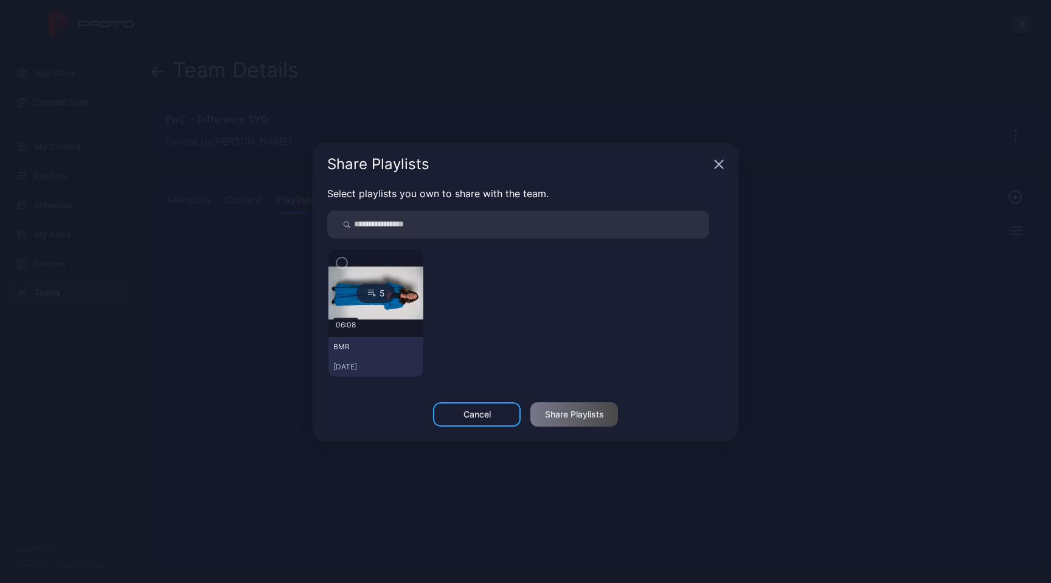
click at [416, 318] on img at bounding box center [376, 293] width 95 height 54
click at [396, 313] on img at bounding box center [376, 293] width 95 height 54
click at [338, 263] on icon "button" at bounding box center [342, 262] width 10 height 13
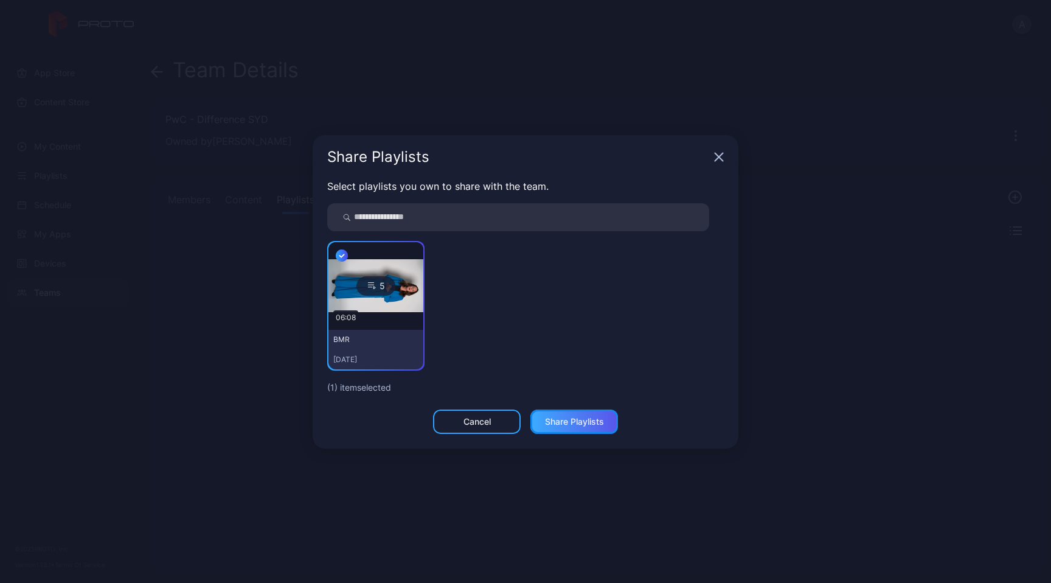
click at [550, 417] on div "Share Playlists" at bounding box center [574, 422] width 59 height 10
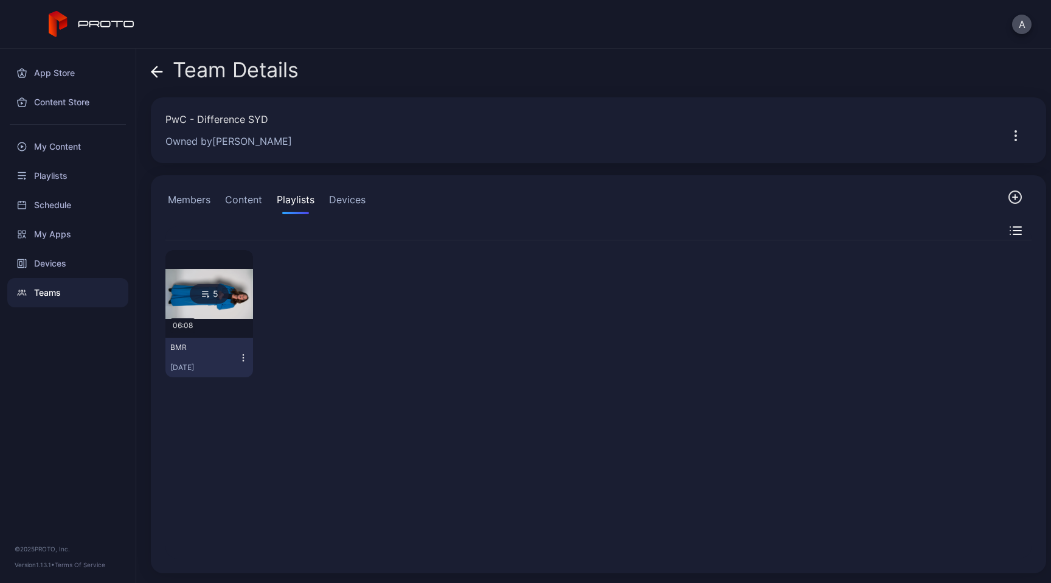
click at [54, 290] on div "Teams" at bounding box center [67, 292] width 121 height 29
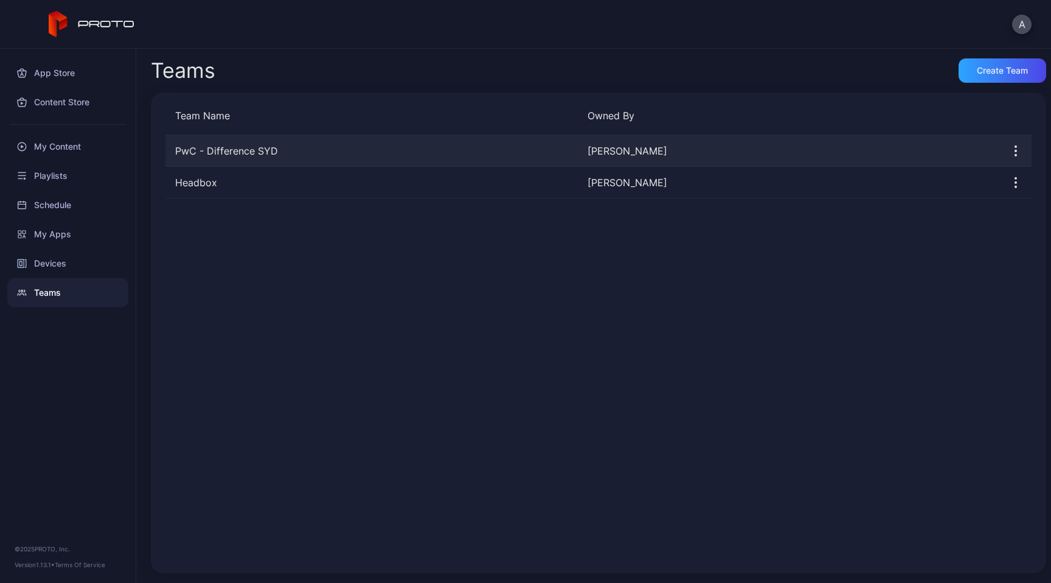
click at [254, 147] on div "PwC - Difference SYD" at bounding box center [371, 151] width 413 height 15
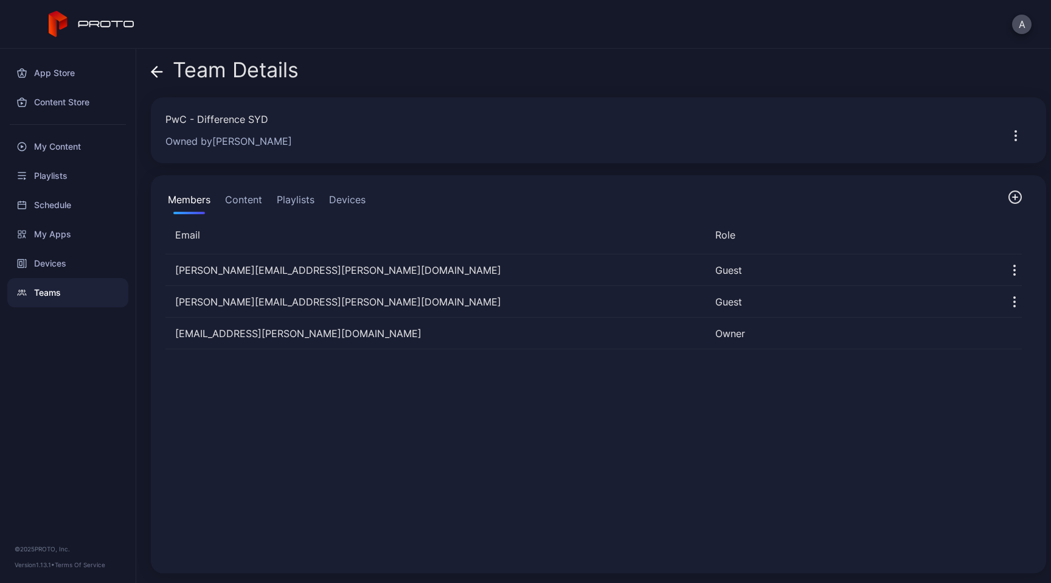
click at [245, 203] on button "Content" at bounding box center [244, 202] width 42 height 24
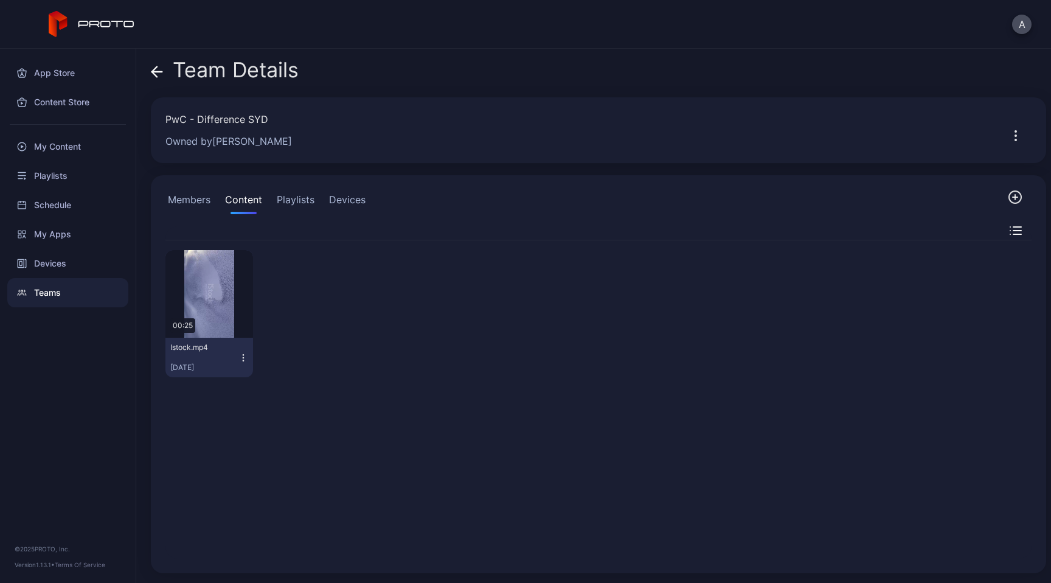
click at [1014, 234] on icon "button" at bounding box center [1018, 234] width 8 height 0
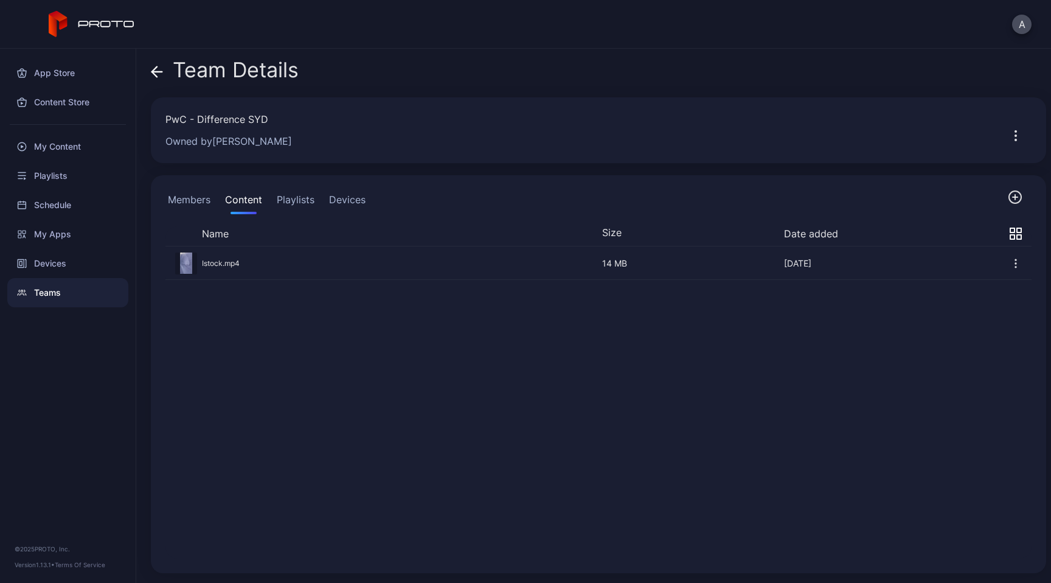
click at [1015, 263] on icon "button" at bounding box center [1015, 263] width 1 height 1
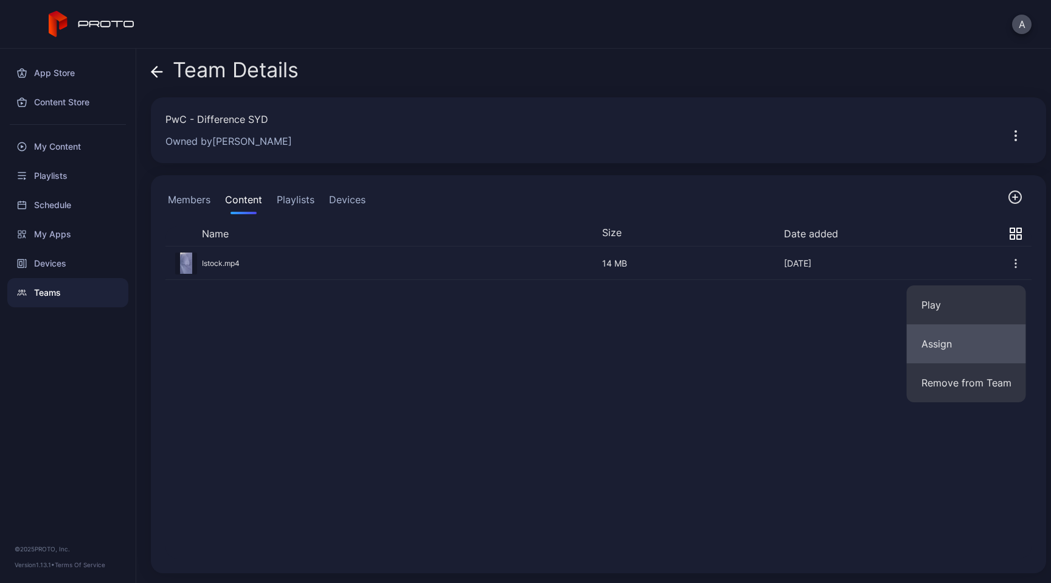
click at [942, 347] on button "Assign" at bounding box center [966, 343] width 119 height 39
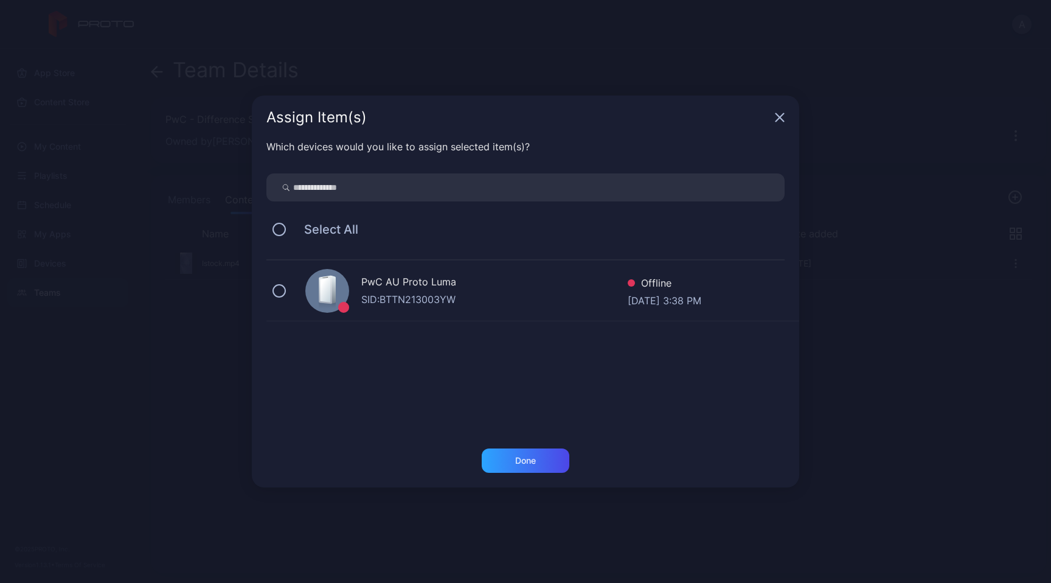
click at [530, 293] on div "SID: BTTN213003YW" at bounding box center [494, 299] width 266 height 15
click at [524, 454] on div "Done" at bounding box center [526, 460] width 88 height 24
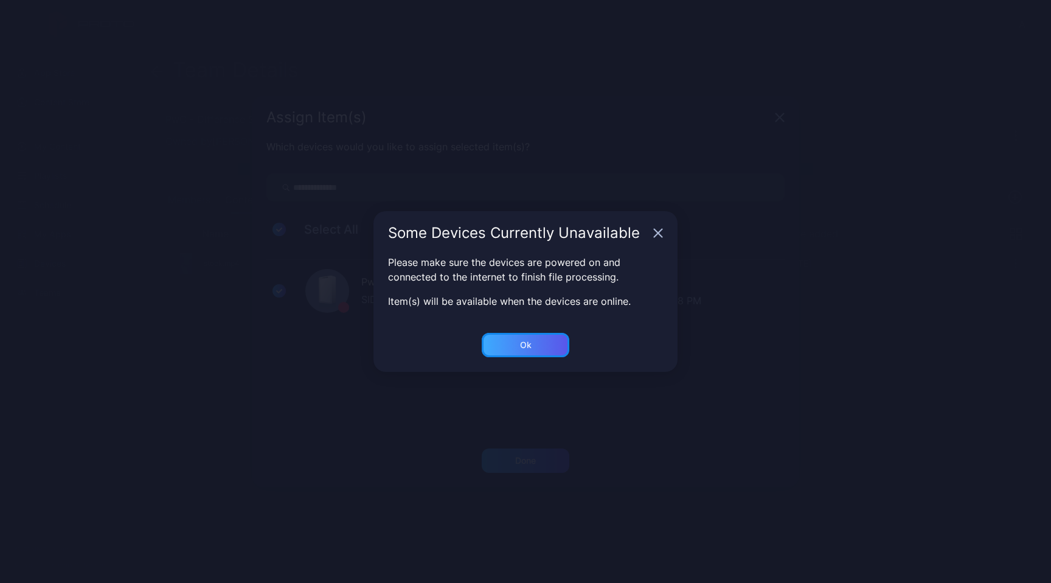
click at [538, 338] on div "Ok" at bounding box center [526, 345] width 88 height 24
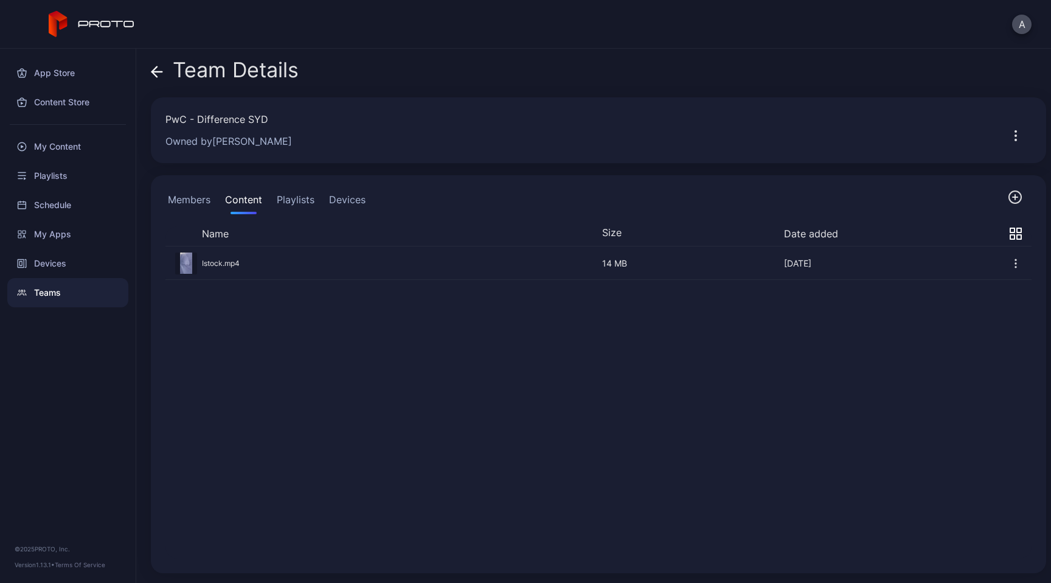
click at [44, 290] on div "Teams" at bounding box center [67, 292] width 121 height 29
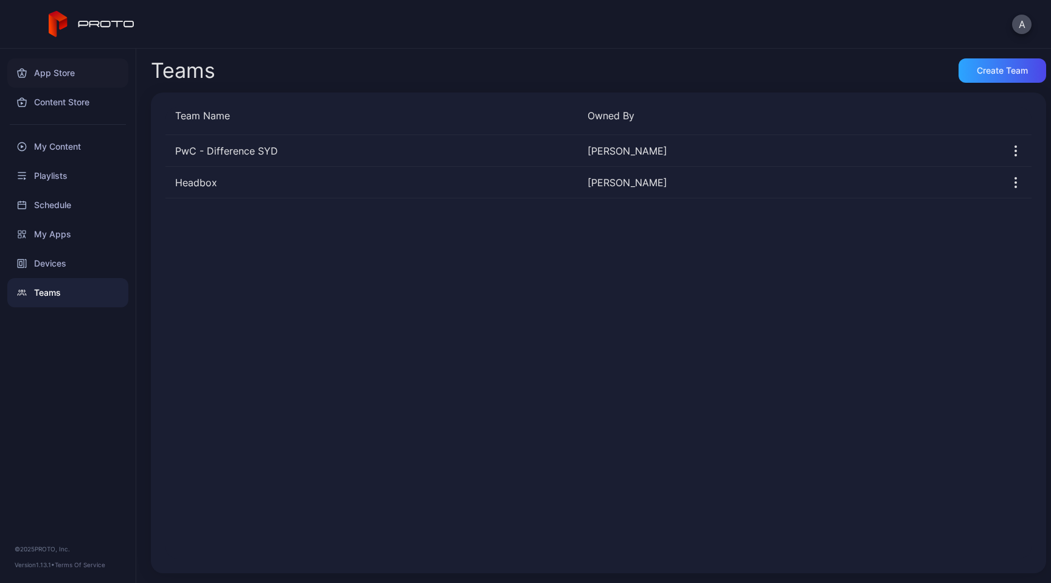
click at [55, 79] on div "App Store" at bounding box center [67, 72] width 121 height 29
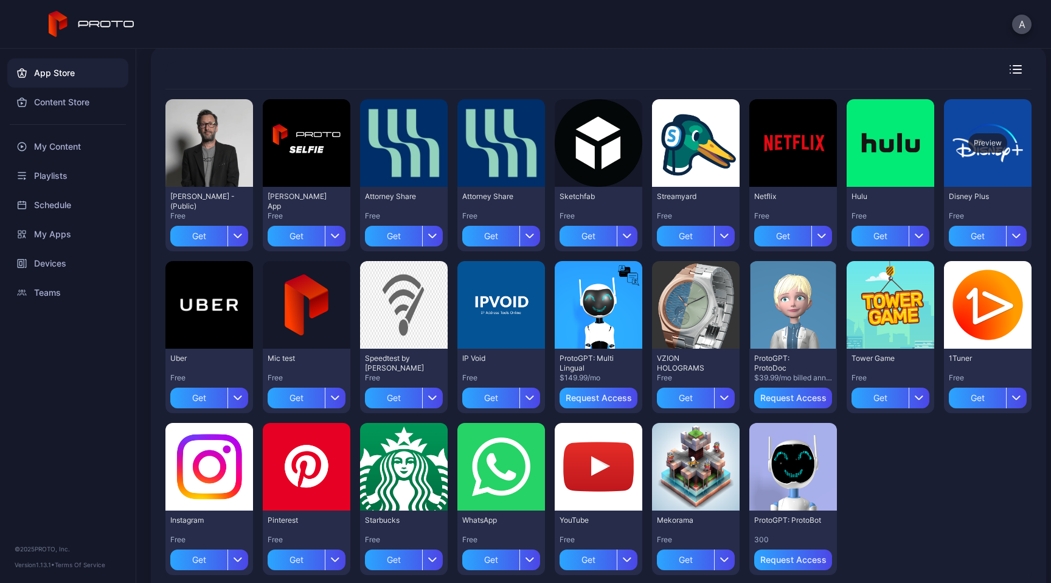
scroll to position [75, 0]
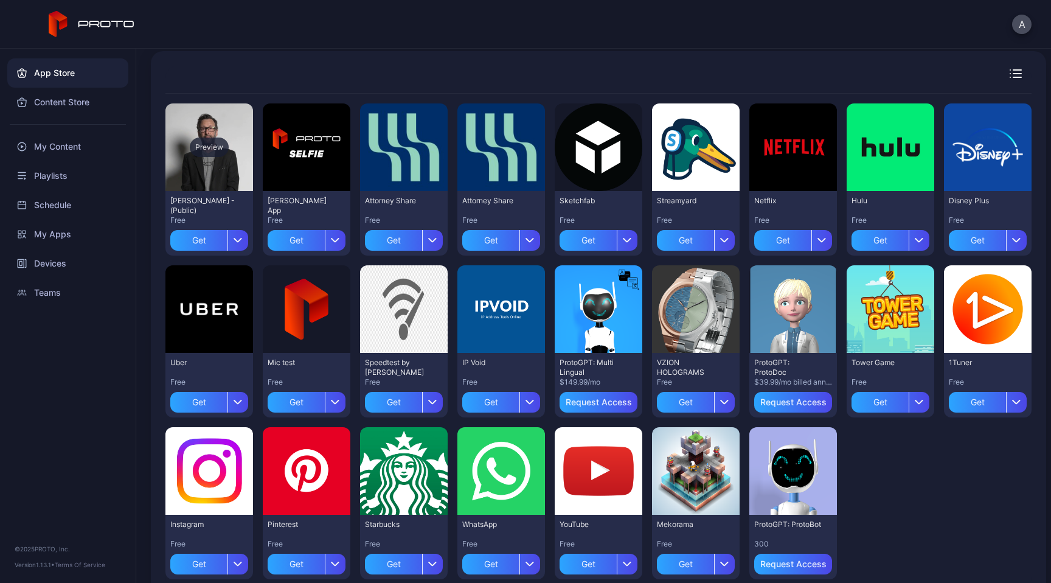
click at [233, 153] on div "Preview" at bounding box center [209, 147] width 88 height 88
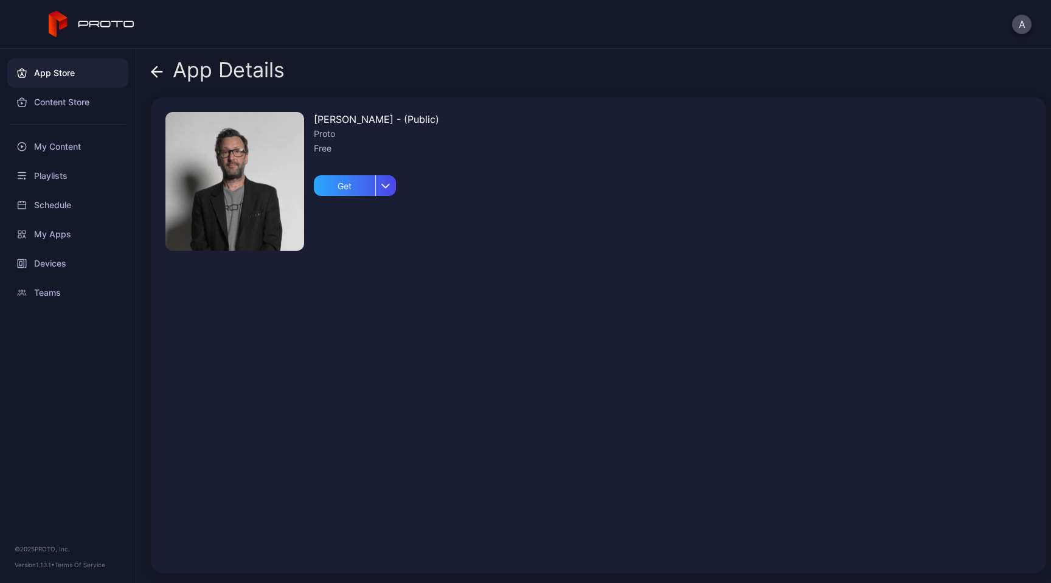
click at [232, 167] on img at bounding box center [234, 181] width 139 height 139
click at [161, 70] on icon at bounding box center [157, 72] width 12 height 12
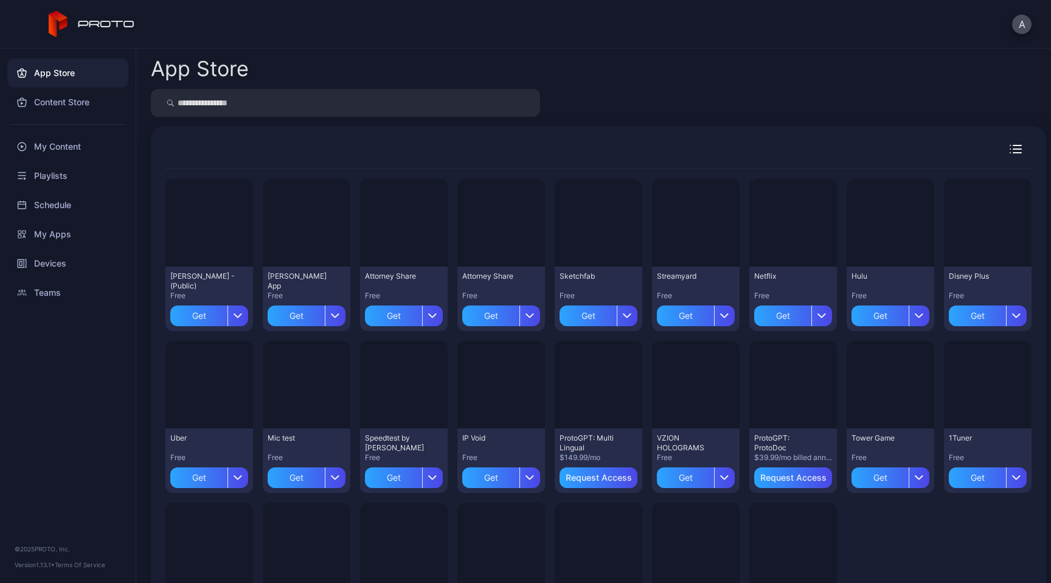
scroll to position [75, 0]
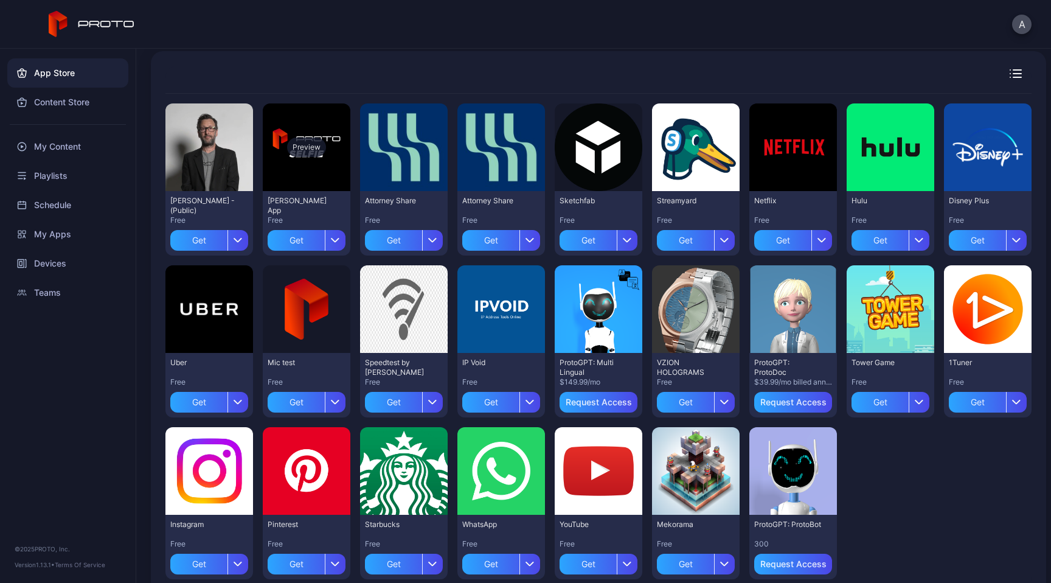
click at [330, 174] on div "Preview" at bounding box center [307, 147] width 88 height 88
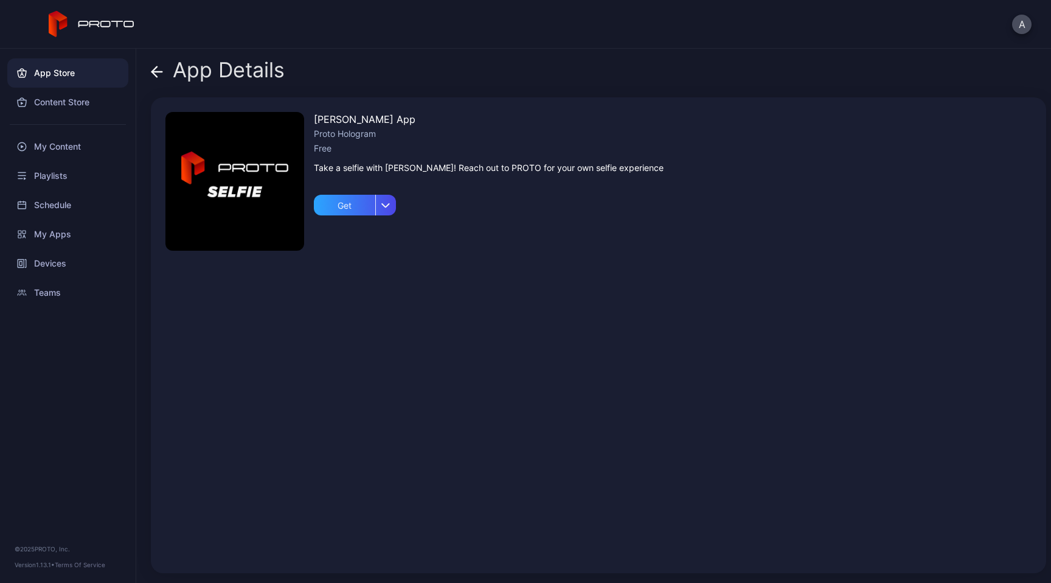
click at [174, 57] on div "App Details [PERSON_NAME] App Proto Hologram Free Take a selfie with [PERSON_NA…" at bounding box center [593, 316] width 915 height 534
click at [163, 71] on div "App Details" at bounding box center [218, 72] width 134 height 29
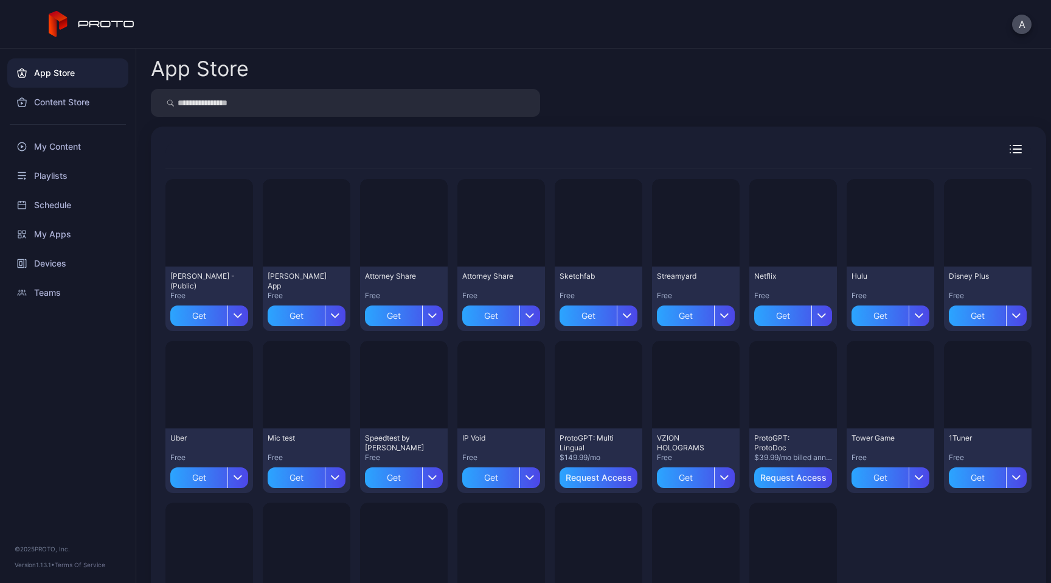
scroll to position [75, 0]
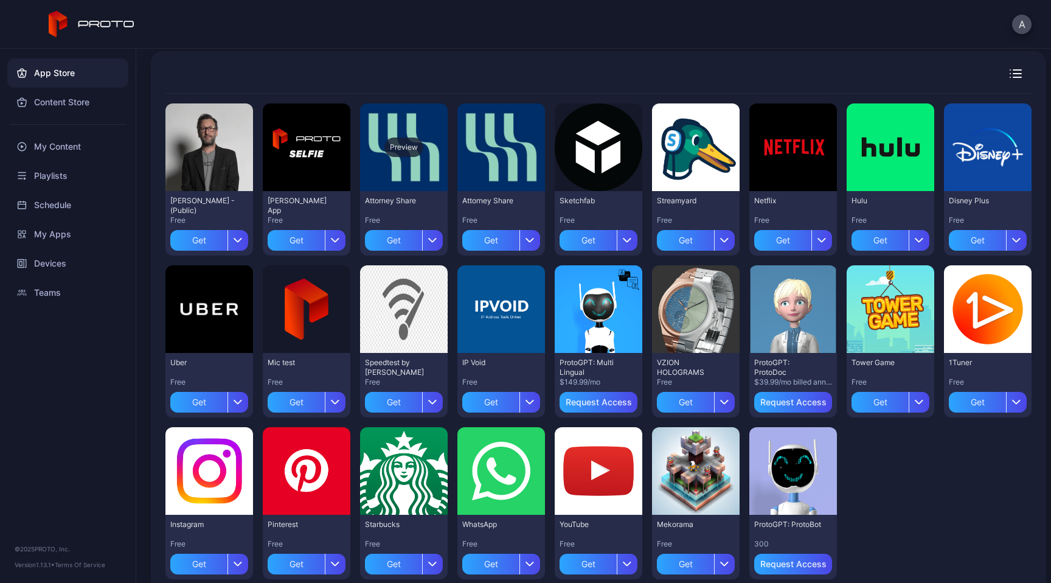
click at [409, 174] on div "Preview" at bounding box center [404, 147] width 88 height 88
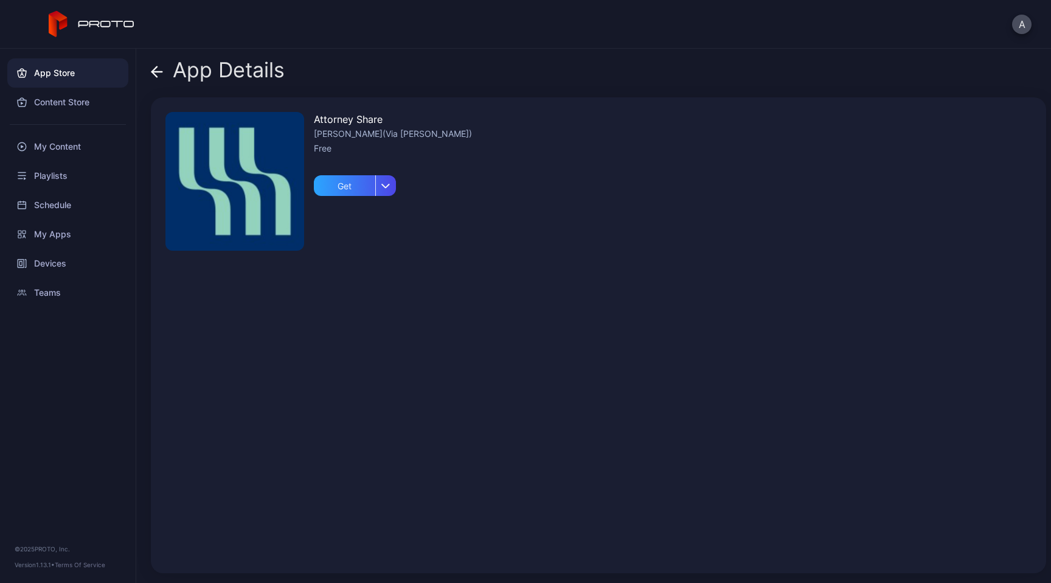
click at [164, 60] on div "App Details" at bounding box center [218, 72] width 134 height 29
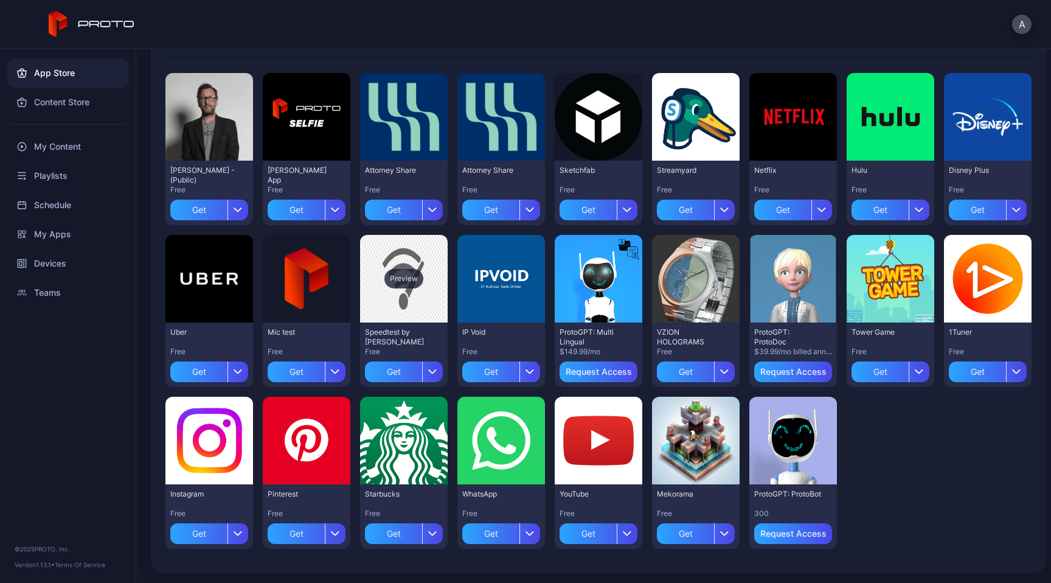
scroll to position [111, 0]
click at [350, 307] on div "Preview" at bounding box center [307, 279] width 88 height 88
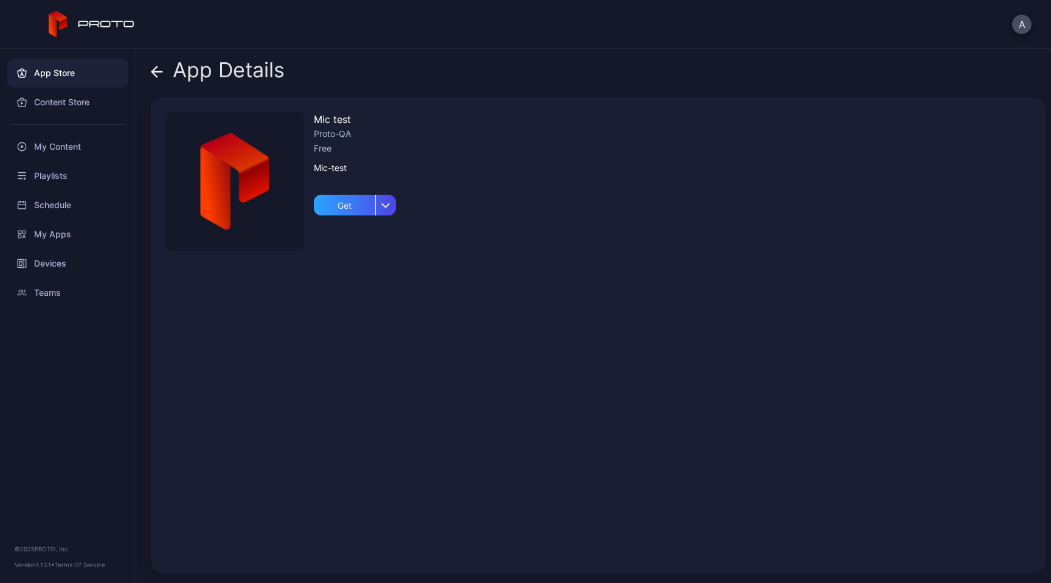
click at [159, 72] on icon at bounding box center [157, 72] width 10 height 0
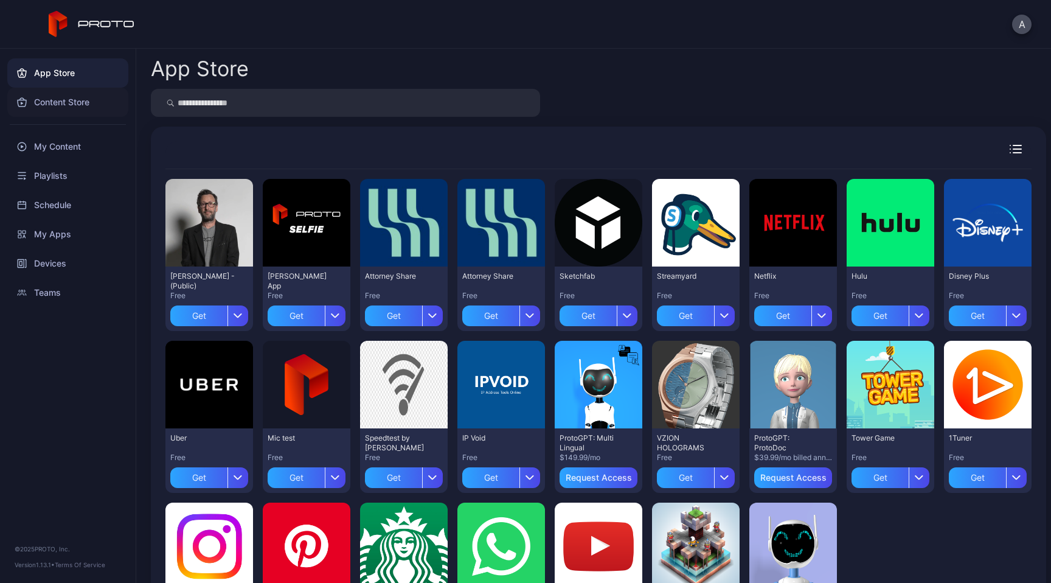
click at [69, 101] on div "Content Store" at bounding box center [67, 102] width 121 height 29
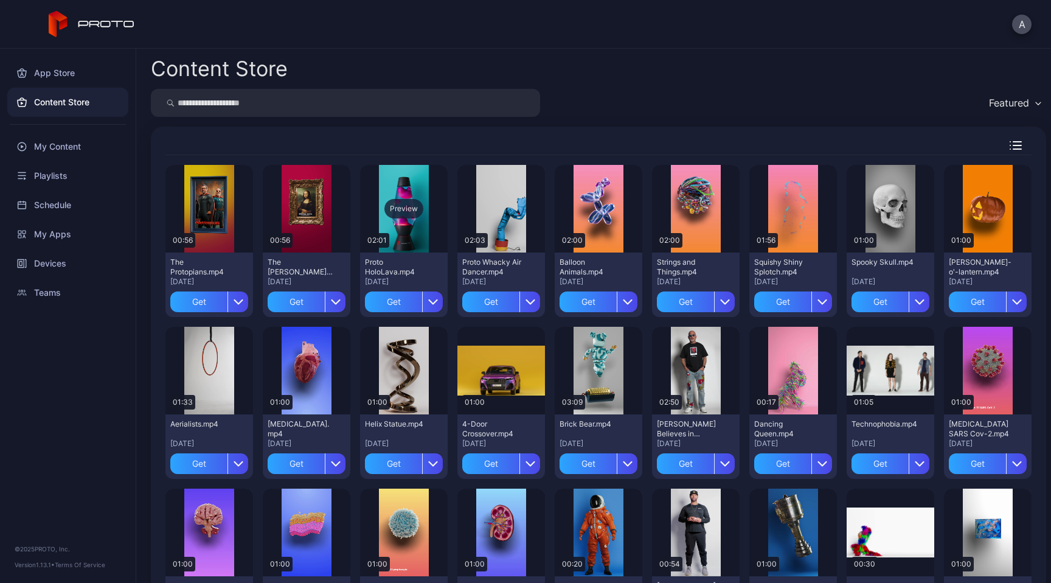
click at [428, 222] on div "Preview" at bounding box center [404, 209] width 88 height 88
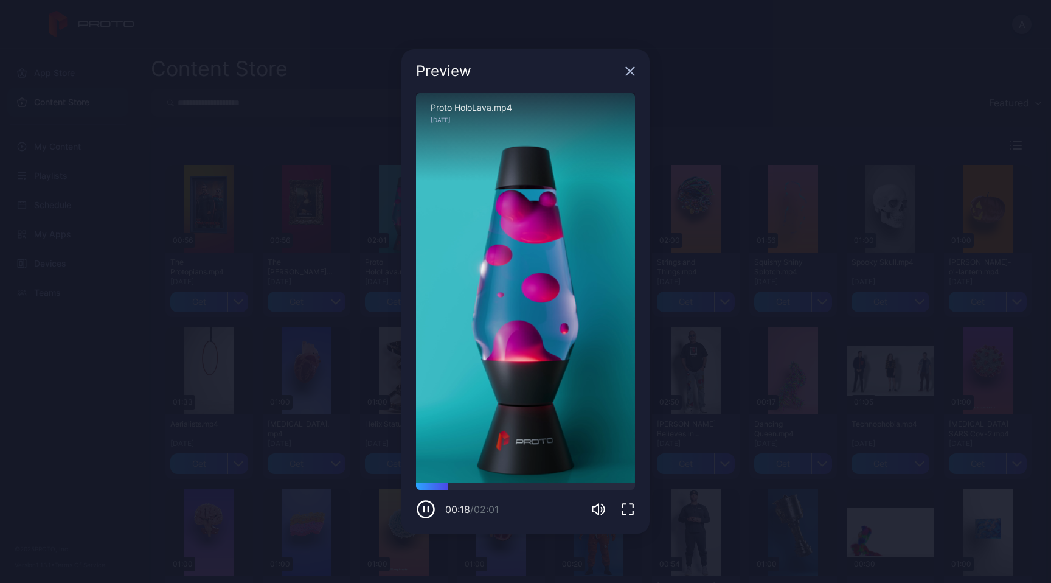
click at [632, 74] on icon "button" at bounding box center [631, 72] width 8 height 8
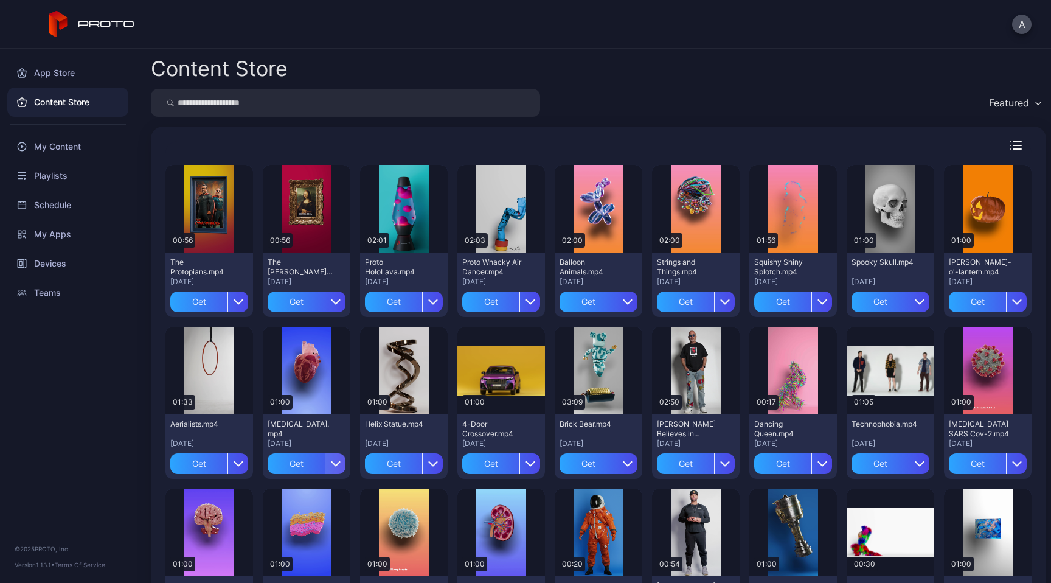
click at [341, 465] on icon "button" at bounding box center [336, 464] width 10 height 10
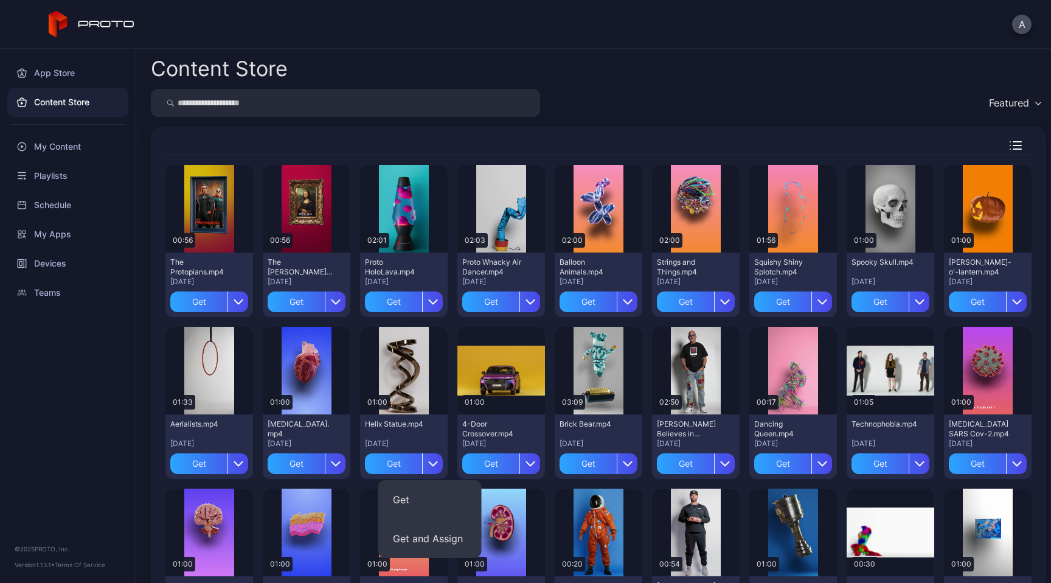
click at [629, 80] on div "Content Store Featured Preview 00:56 The Protopians.mp4 [DATE] Get Preview 00:5…" at bounding box center [593, 316] width 915 height 534
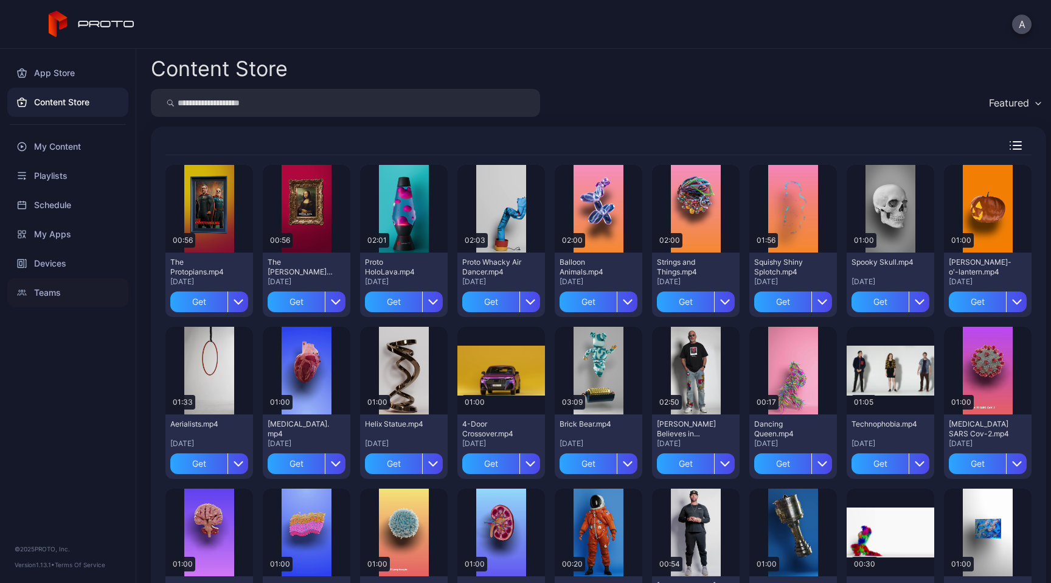
click at [46, 288] on div "Teams" at bounding box center [67, 292] width 121 height 29
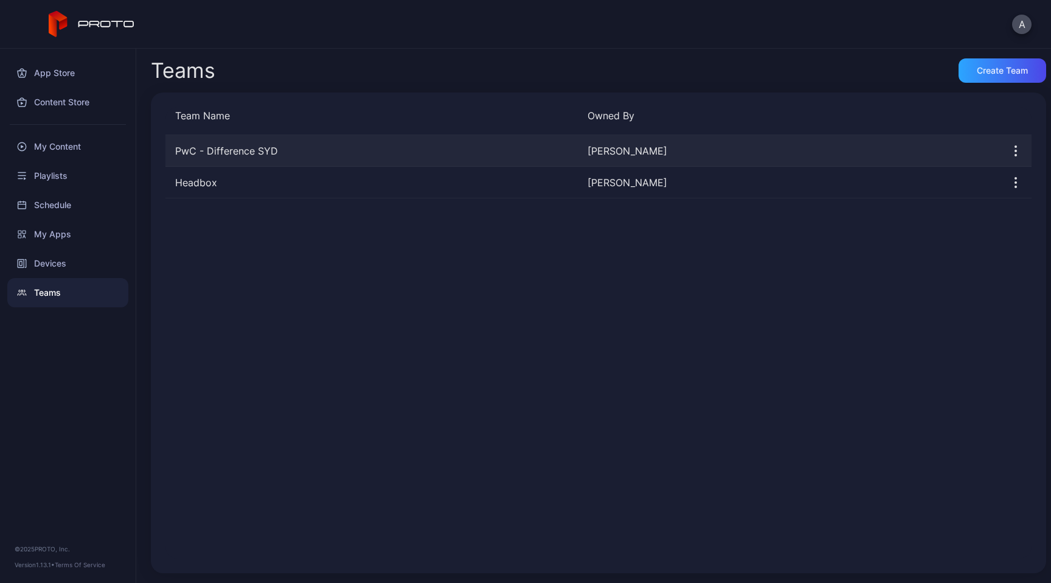
click at [1009, 156] on icon "button" at bounding box center [1016, 151] width 15 height 15
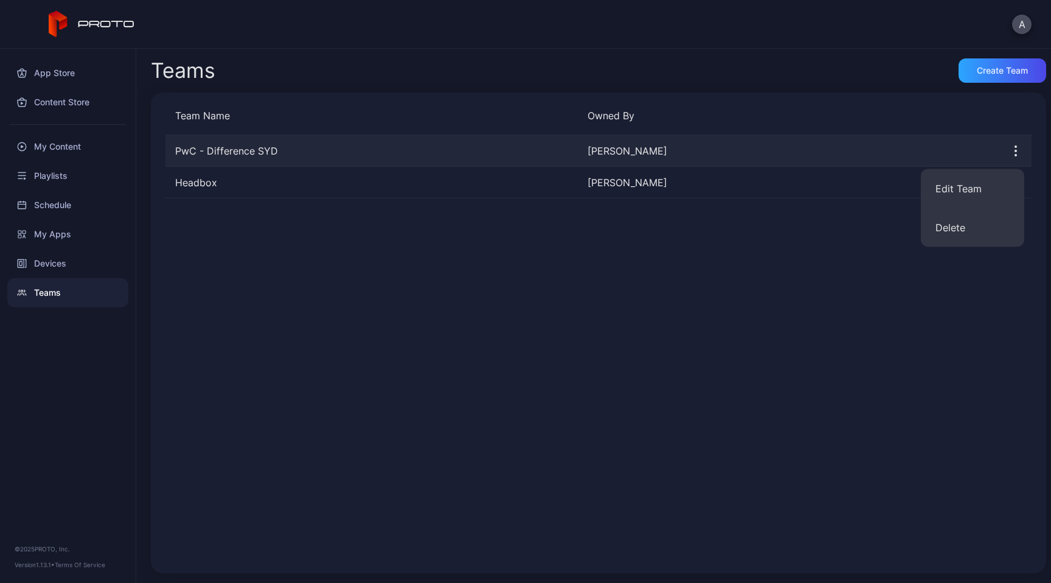
click at [836, 148] on div "[PERSON_NAME]" at bounding box center [789, 151] width 403 height 15
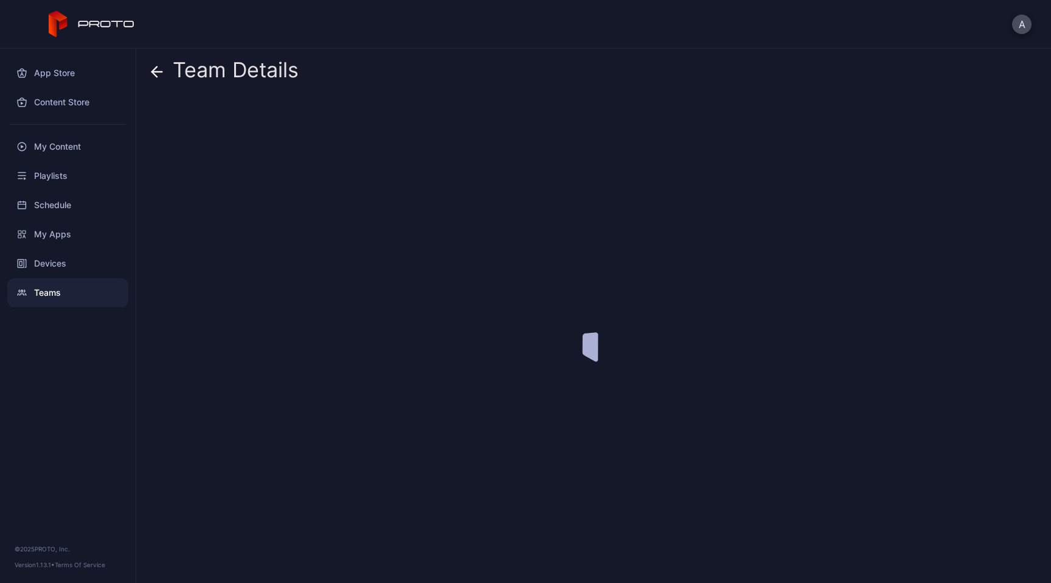
click at [836, 148] on div at bounding box center [599, 335] width 896 height 476
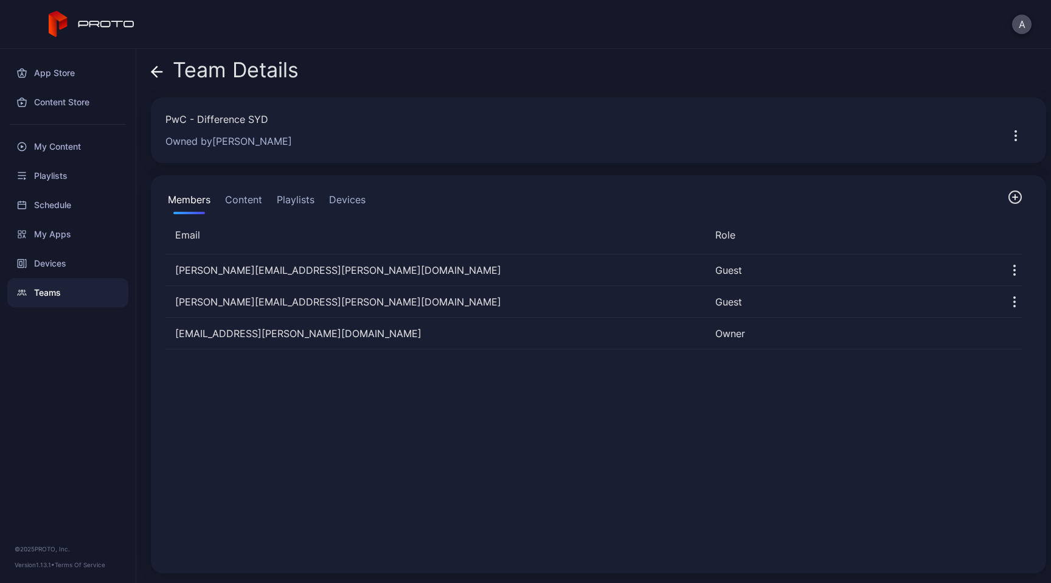
click at [247, 197] on button "Content" at bounding box center [244, 202] width 42 height 24
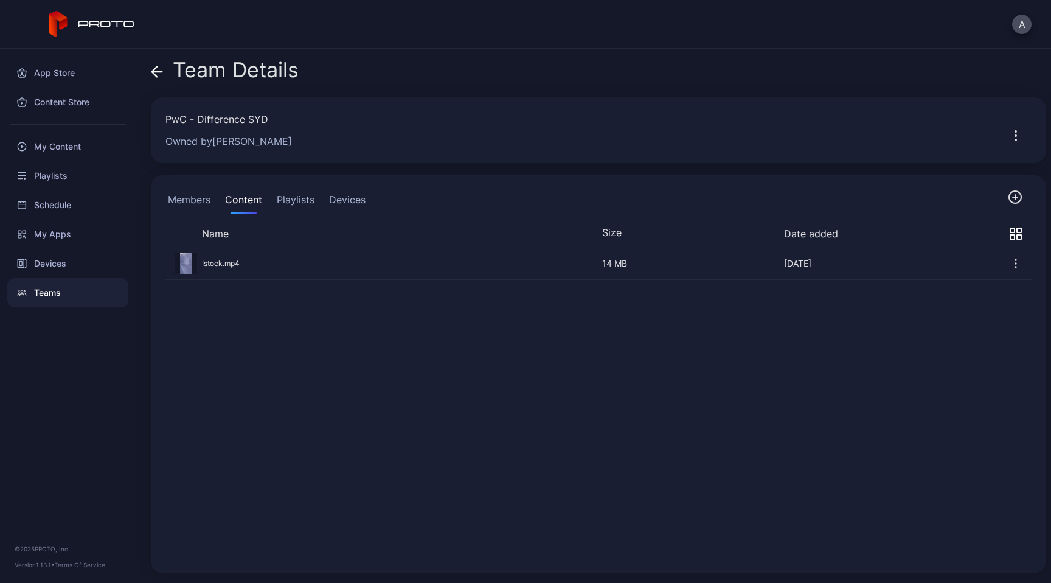
click at [355, 201] on button "Devices" at bounding box center [347, 202] width 41 height 24
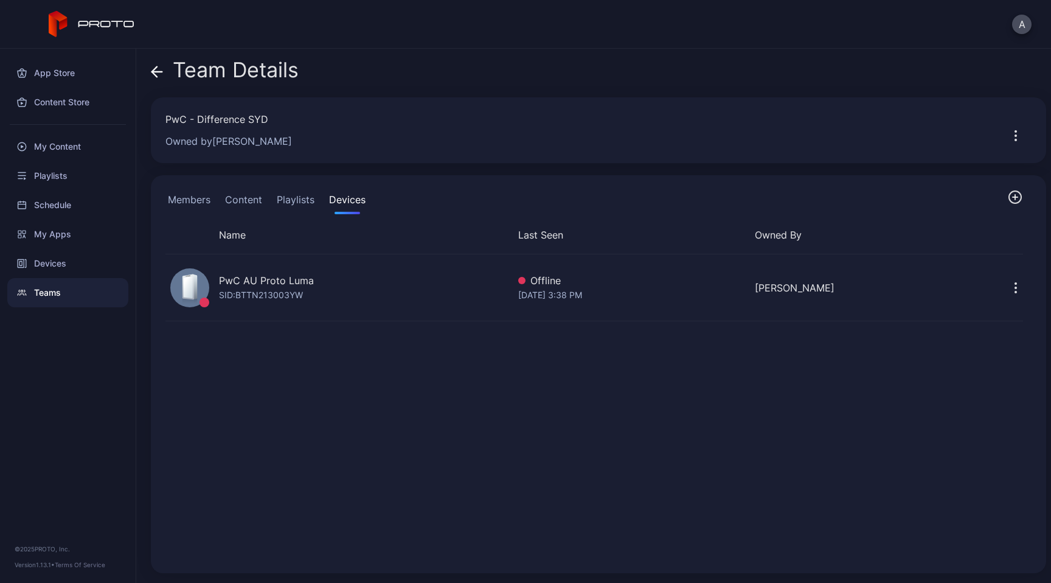
click at [190, 202] on button "Members" at bounding box center [188, 202] width 47 height 24
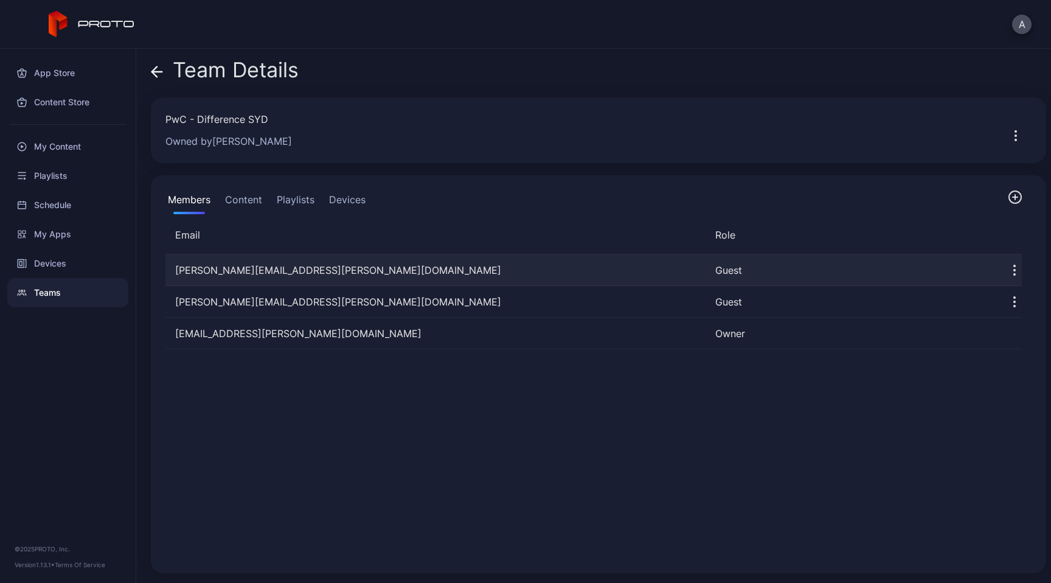
click at [217, 271] on div "[PERSON_NAME][EMAIL_ADDRESS][PERSON_NAME][DOMAIN_NAME]" at bounding box center [435, 270] width 540 height 15
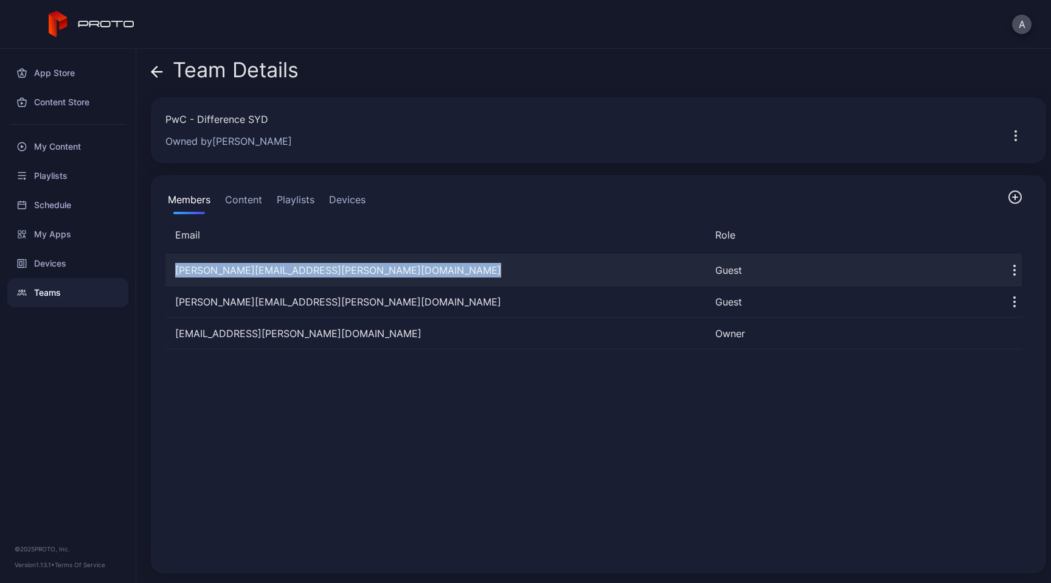
click at [217, 271] on div "[PERSON_NAME][EMAIL_ADDRESS][PERSON_NAME][DOMAIN_NAME]" at bounding box center [435, 270] width 540 height 15
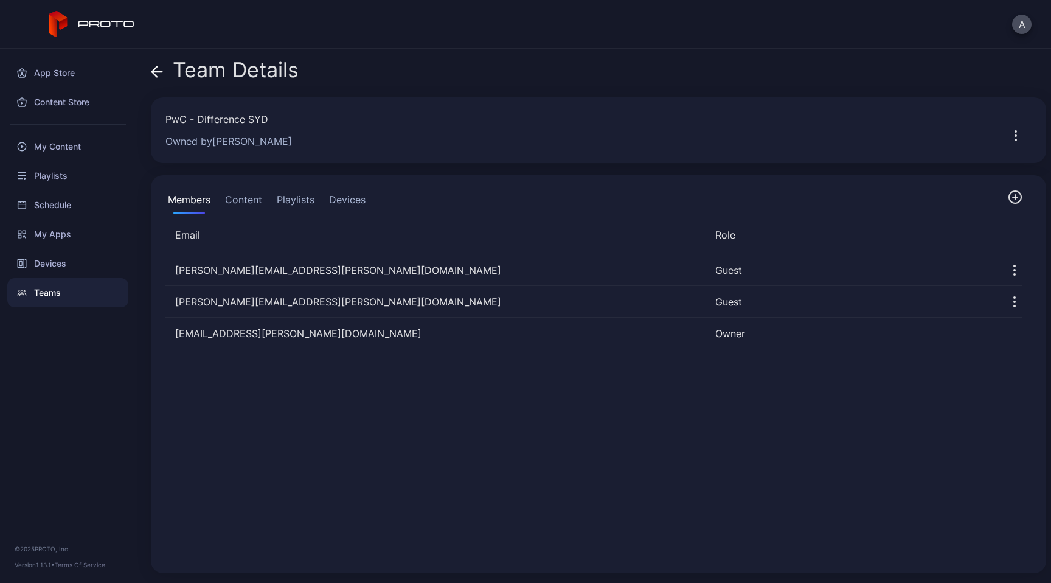
click at [366, 417] on div "[PERSON_NAME][EMAIL_ADDRESS][PERSON_NAME][DOMAIN_NAME] Guest [PERSON_NAME][DOMA…" at bounding box center [594, 407] width 876 height 324
